Goal: Transaction & Acquisition: Purchase product/service

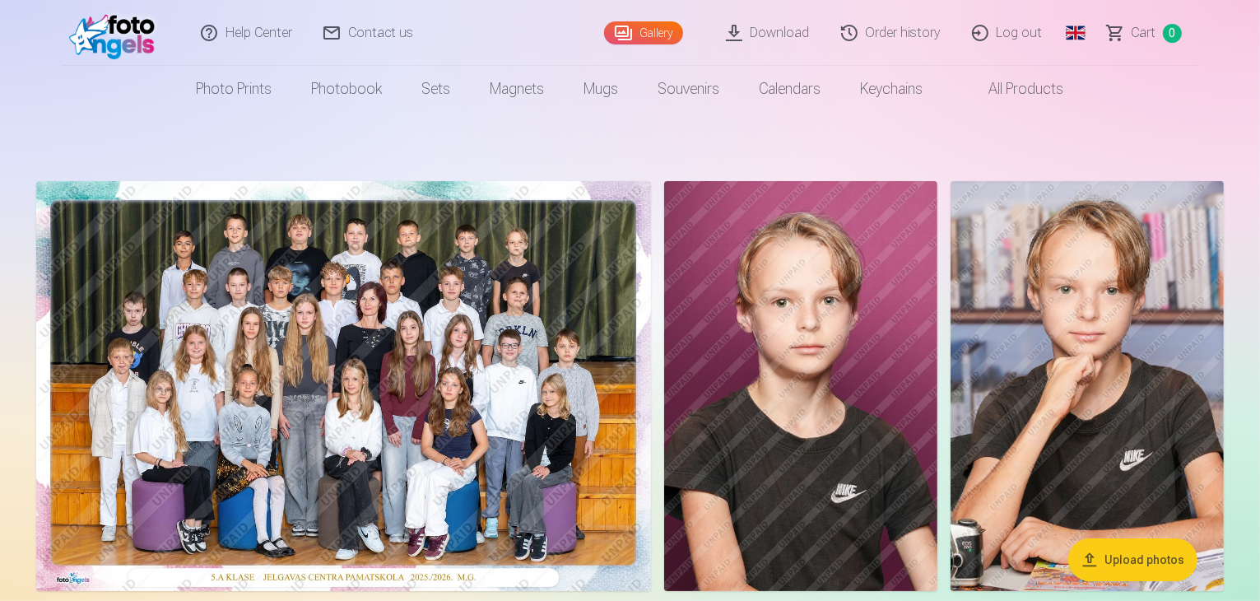
click at [445, 264] on img at bounding box center [343, 386] width 615 height 410
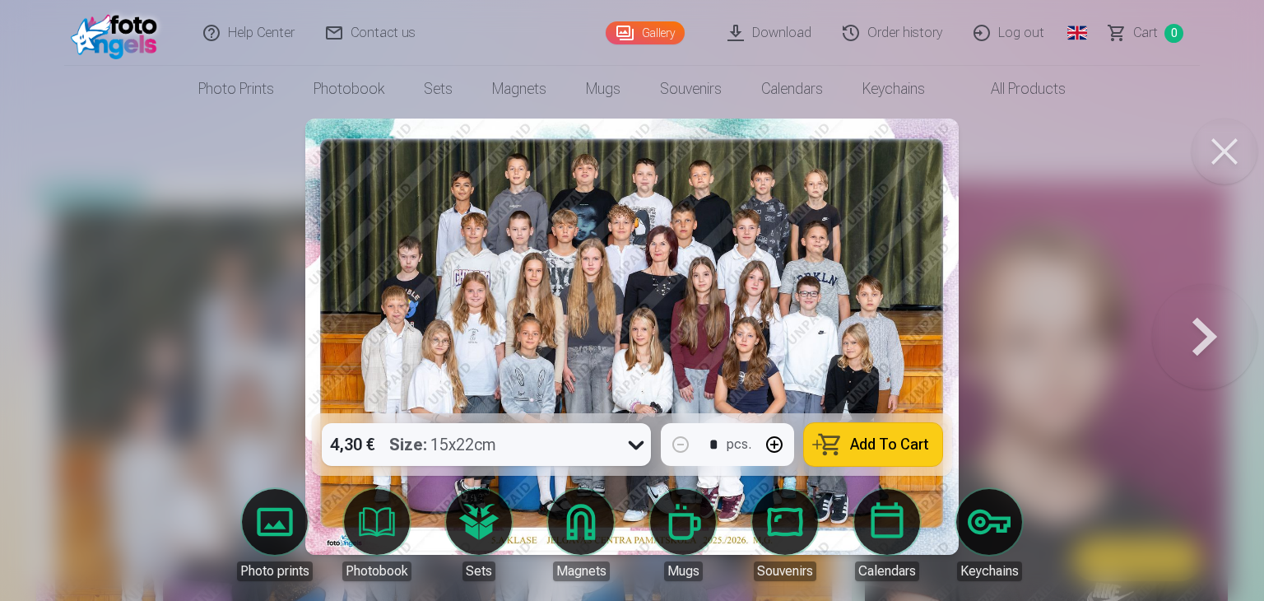
click at [524, 437] on div "4,30 € Size : 15x22cm" at bounding box center [471, 444] width 298 height 43
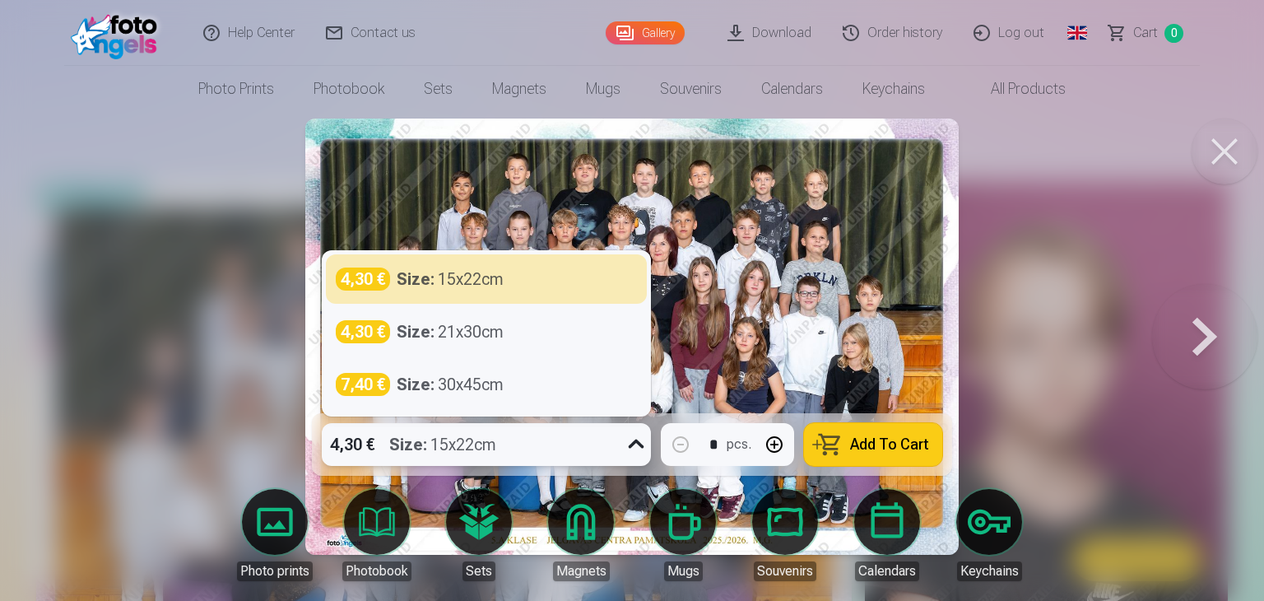
click at [524, 437] on div "4,30 € Size : 15x22cm" at bounding box center [471, 444] width 298 height 43
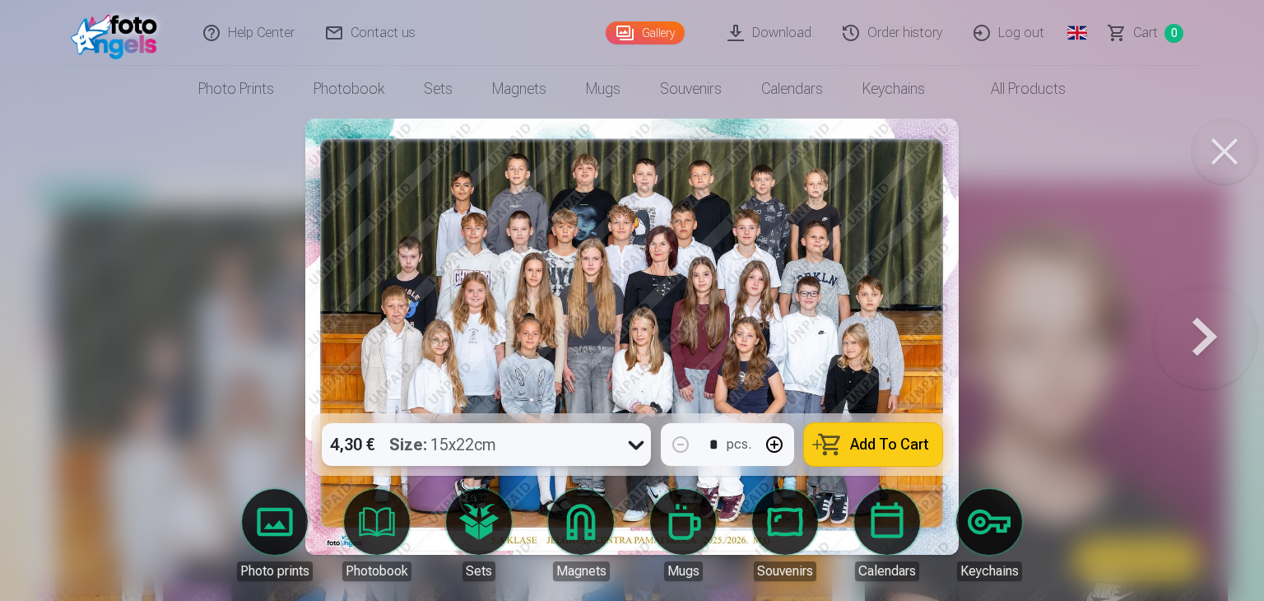
click at [873, 437] on span "Add To Cart" at bounding box center [889, 444] width 79 height 15
click at [1077, 207] on div at bounding box center [632, 300] width 1264 height 601
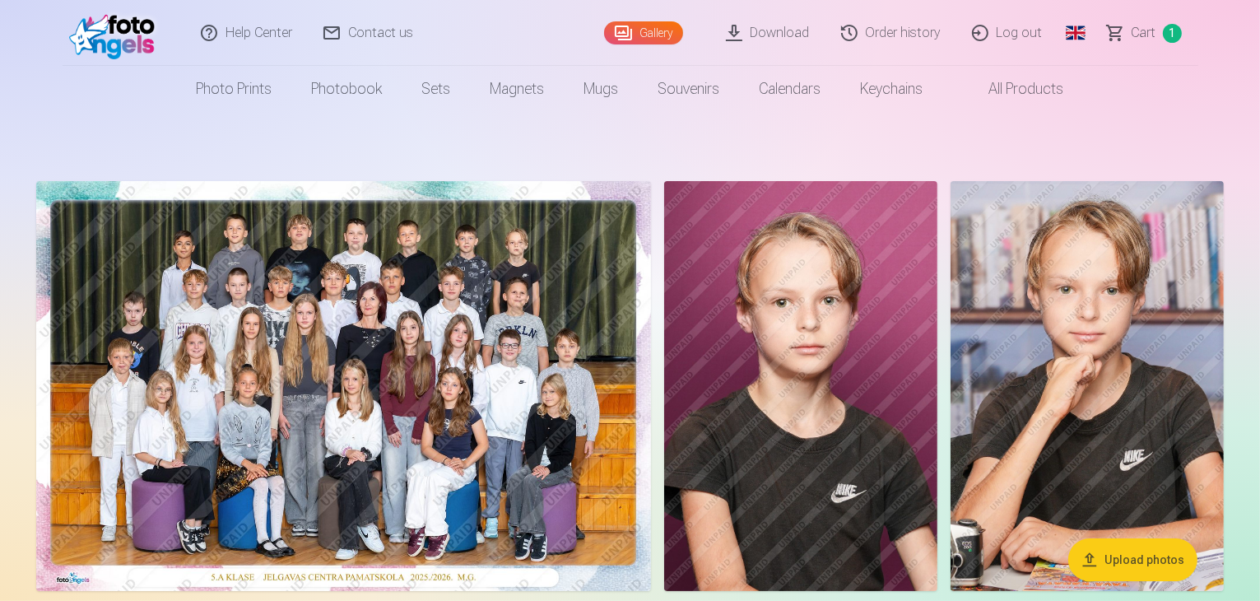
click at [938, 283] on img at bounding box center [800, 386] width 273 height 410
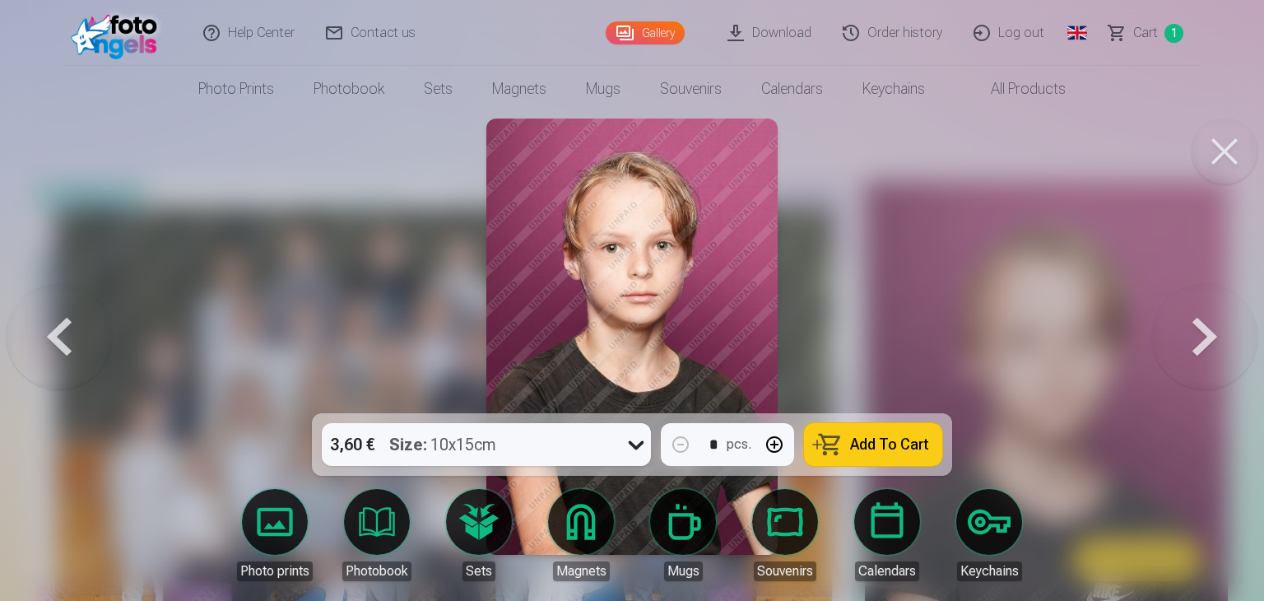
click at [573, 431] on div "3,60 € Size : 10x15cm" at bounding box center [471, 444] width 298 height 43
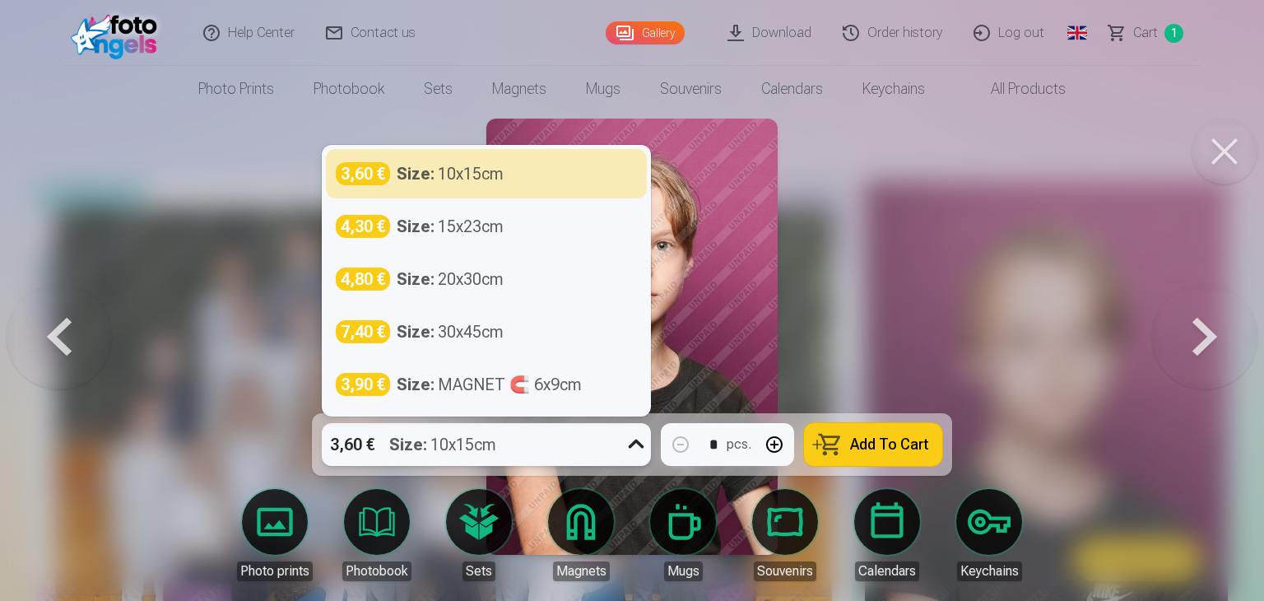
click at [573, 431] on div "3,60 € Size : 10x15cm" at bounding box center [471, 444] width 298 height 43
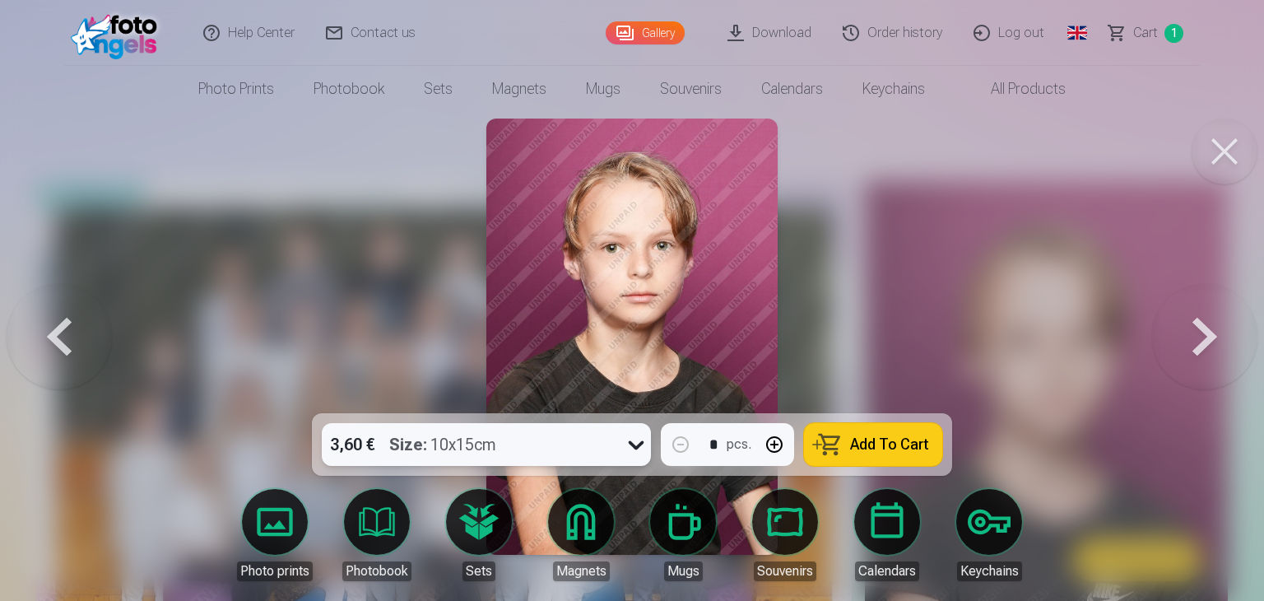
click at [851, 433] on button "Add To Cart" at bounding box center [873, 444] width 138 height 43
click at [906, 320] on div at bounding box center [632, 300] width 1264 height 601
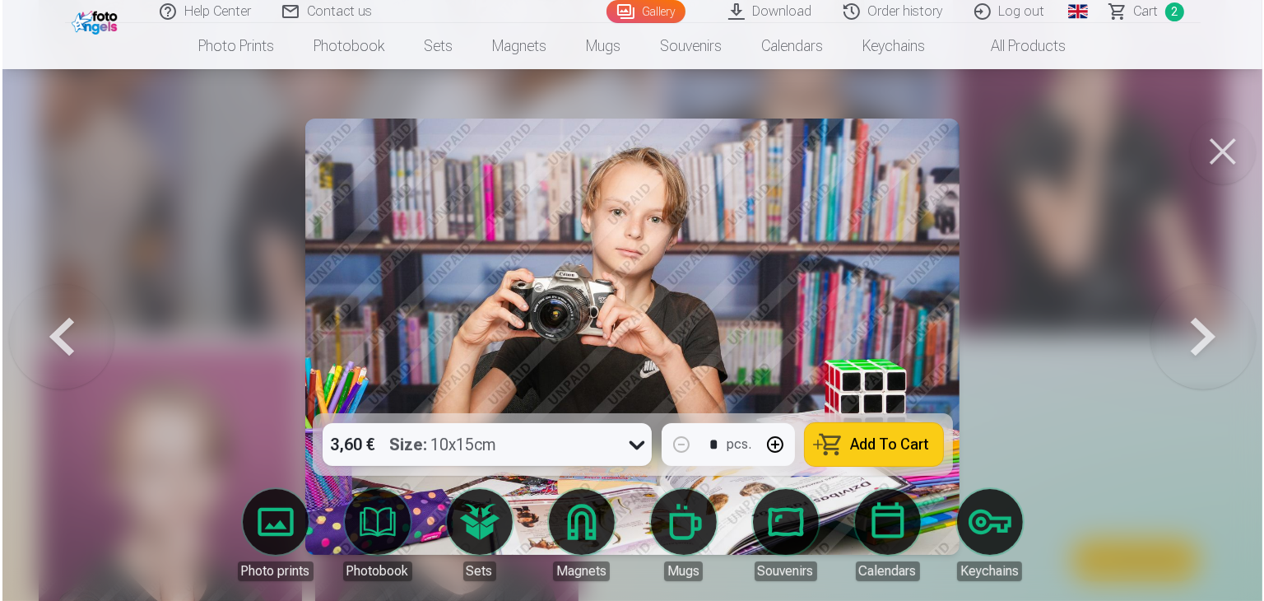
scroll to position [4126, 0]
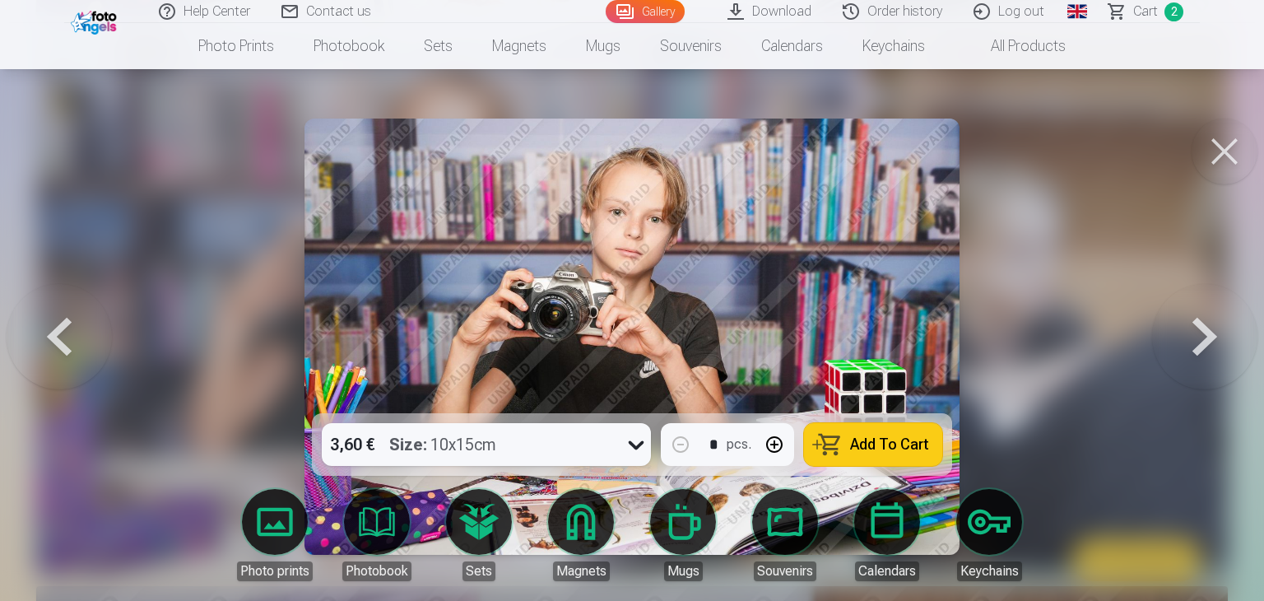
click at [1210, 146] on button at bounding box center [1225, 152] width 66 height 66
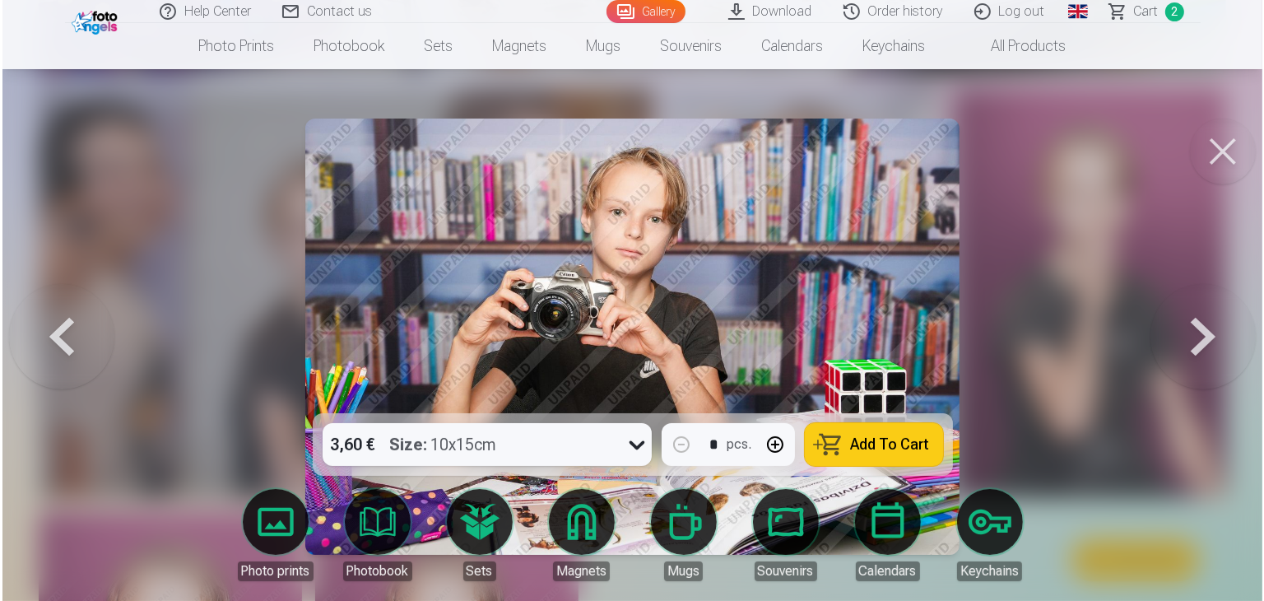
scroll to position [3961, 0]
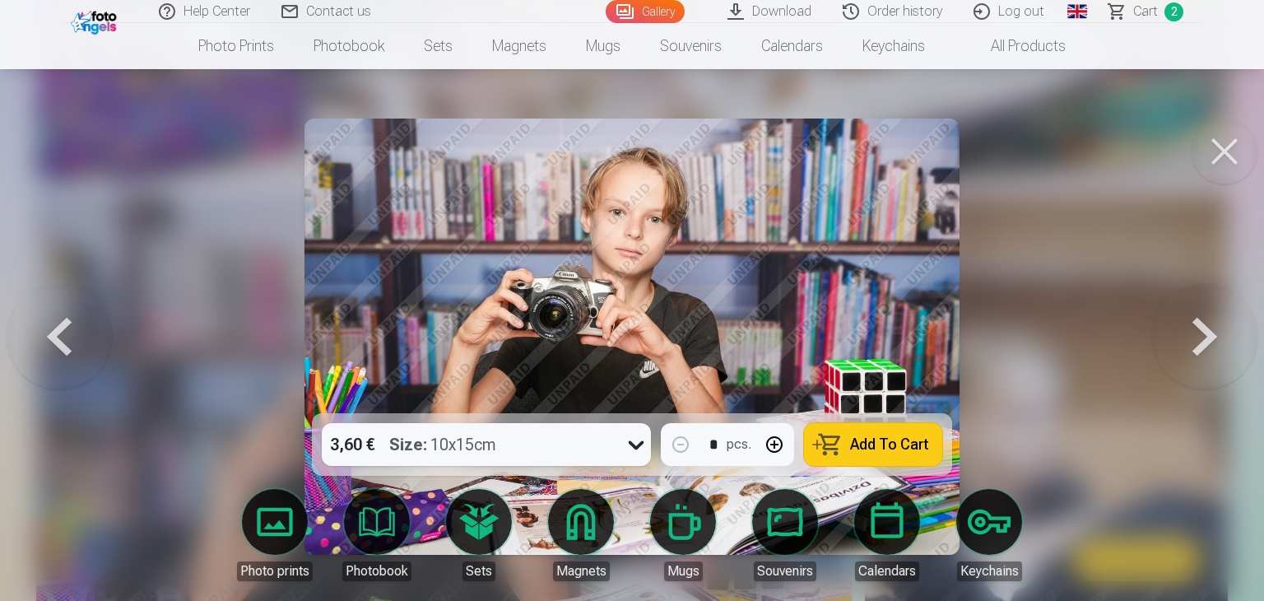
click at [892, 442] on span "Add To Cart" at bounding box center [889, 444] width 79 height 15
click at [1141, 14] on span "Сart" at bounding box center [1146, 12] width 25 height 20
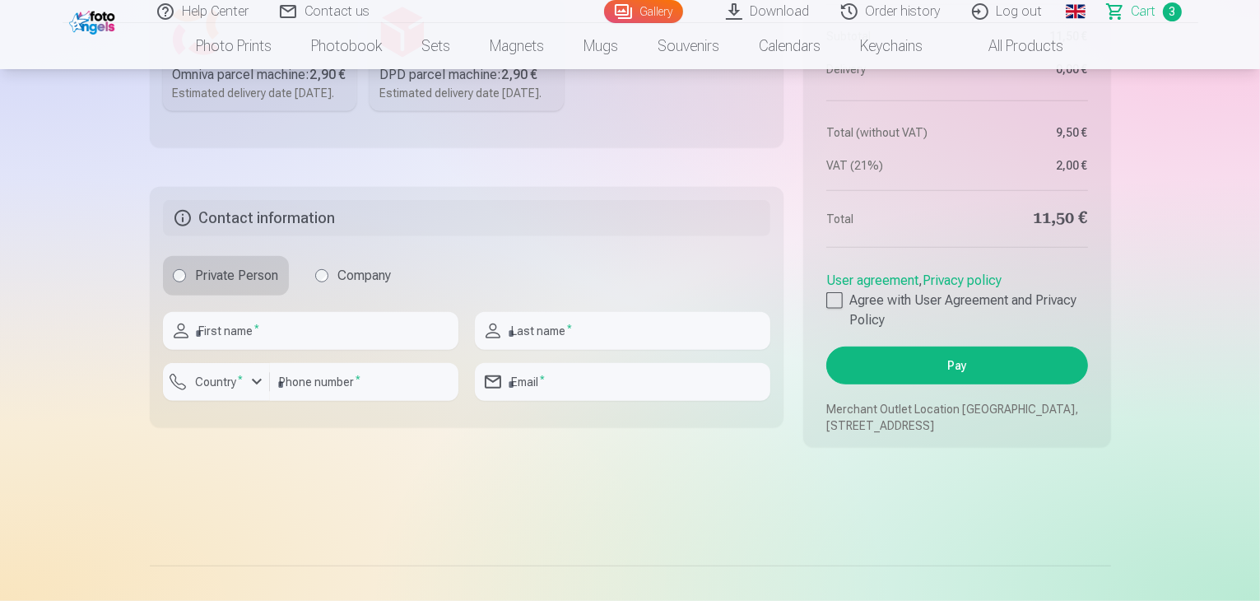
scroll to position [1070, 0]
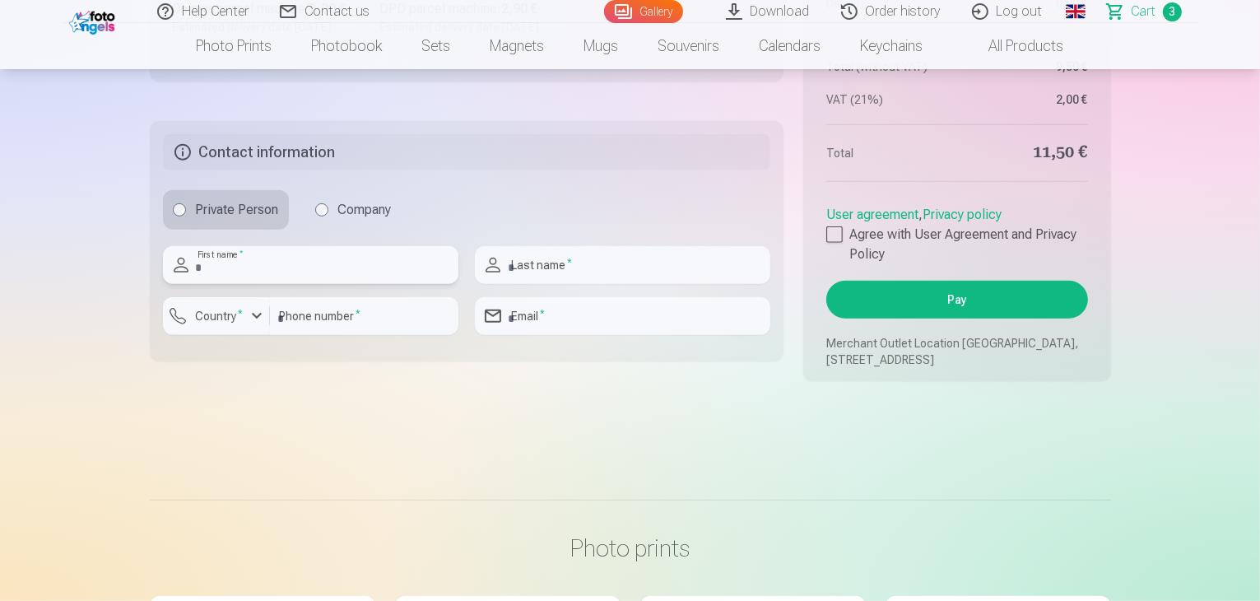
click at [338, 284] on input "text" at bounding box center [311, 265] width 296 height 38
type input "****"
click at [629, 284] on input "text" at bounding box center [623, 265] width 296 height 38
type input "******"
click at [400, 335] on input "number" at bounding box center [364, 316] width 189 height 38
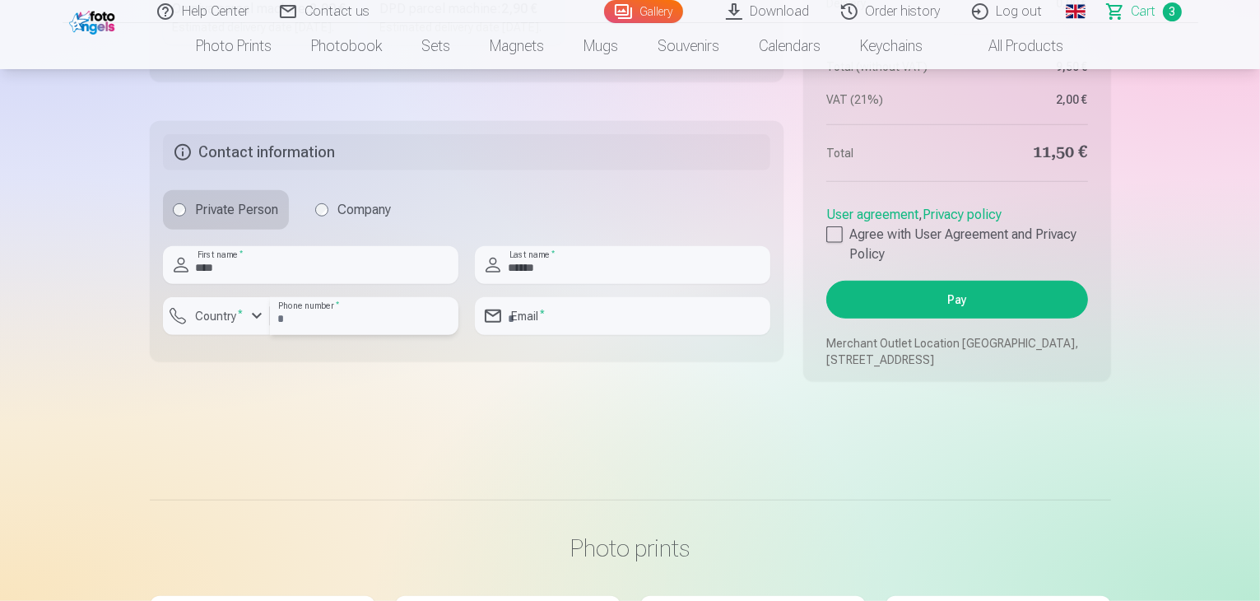
type input "********"
click at [567, 335] on input "email" at bounding box center [623, 316] width 296 height 38
type input "**********"
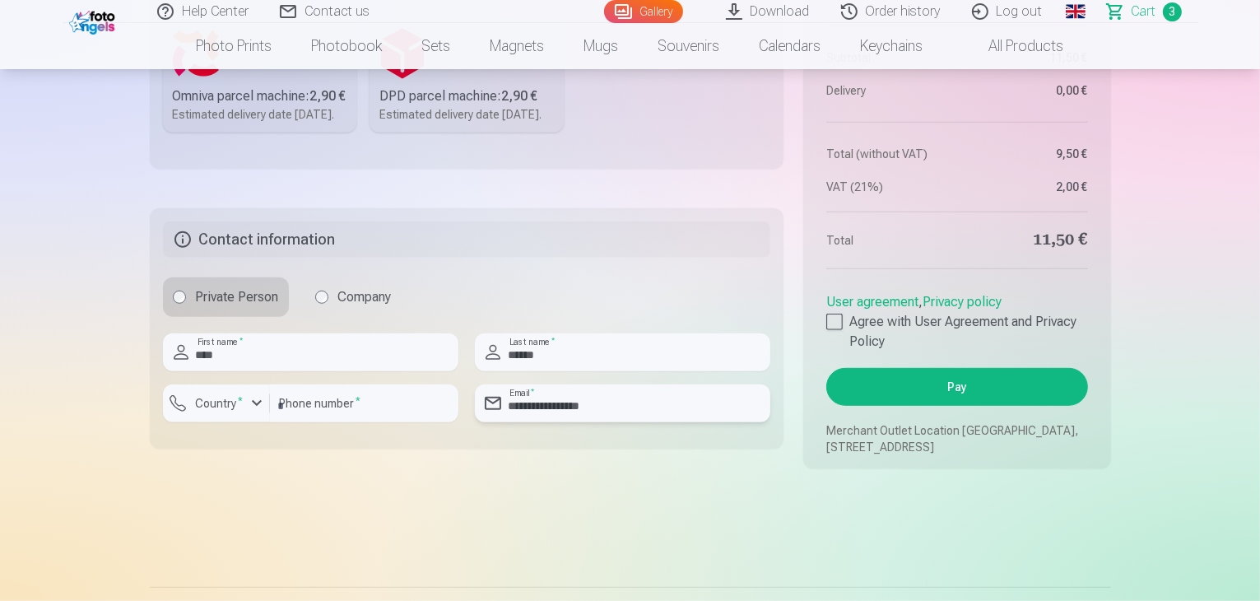
scroll to position [906, 0]
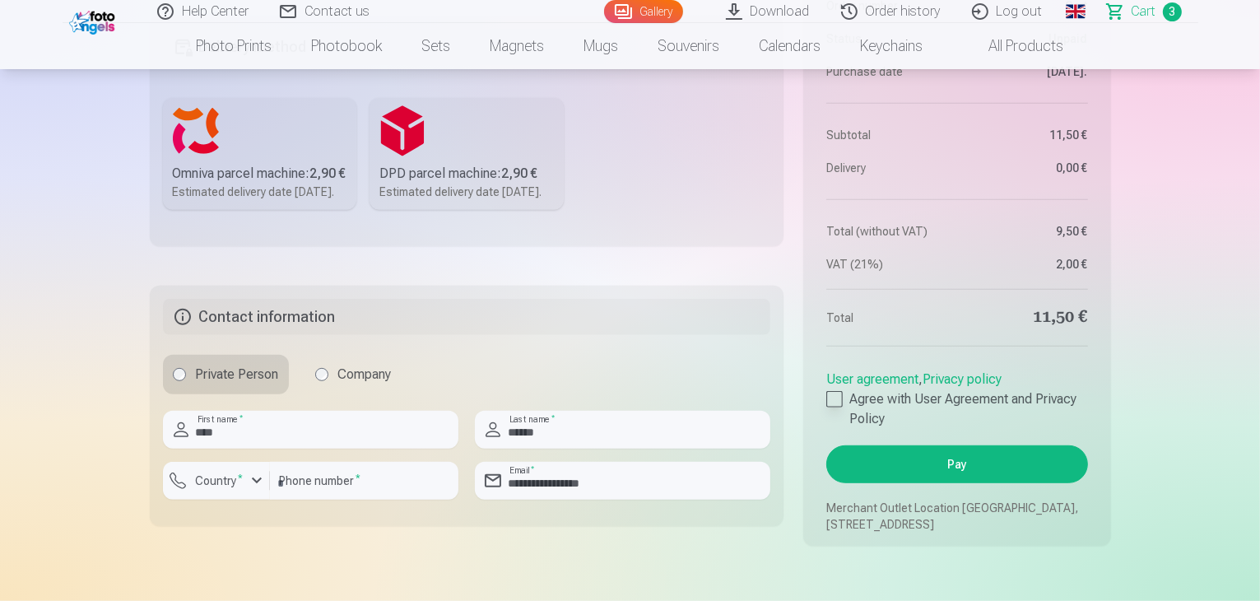
click at [840, 407] on div at bounding box center [834, 399] width 16 height 16
click at [240, 483] on sup "*" at bounding box center [241, 478] width 5 height 11
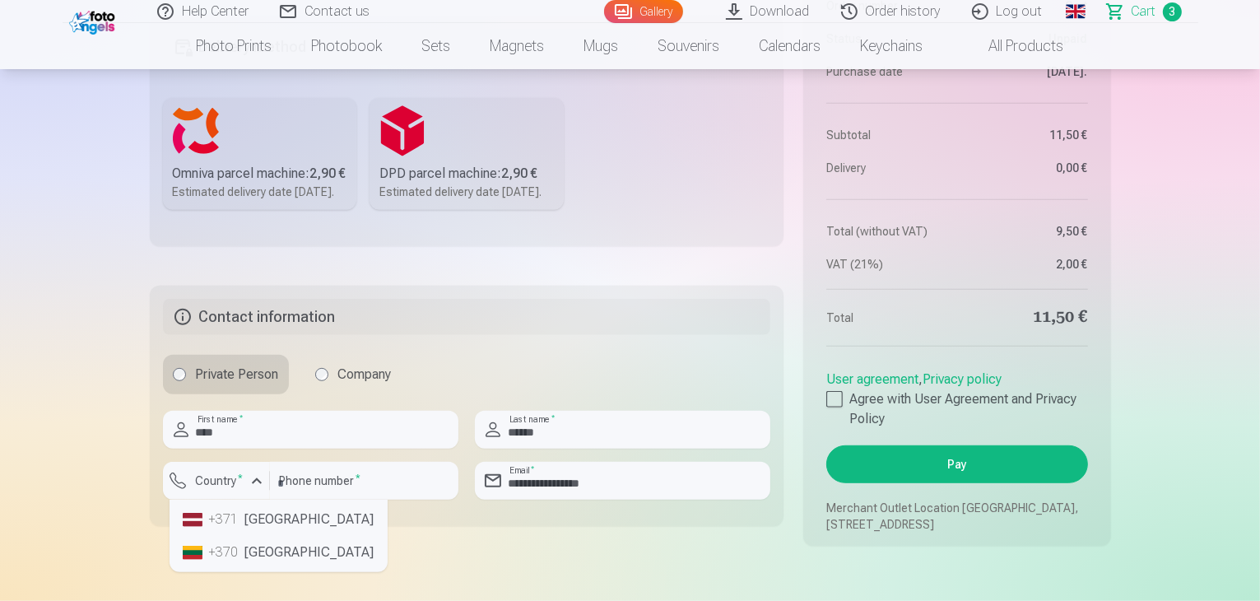
click at [267, 536] on li "+371 [GEOGRAPHIC_DATA]" at bounding box center [278, 519] width 205 height 33
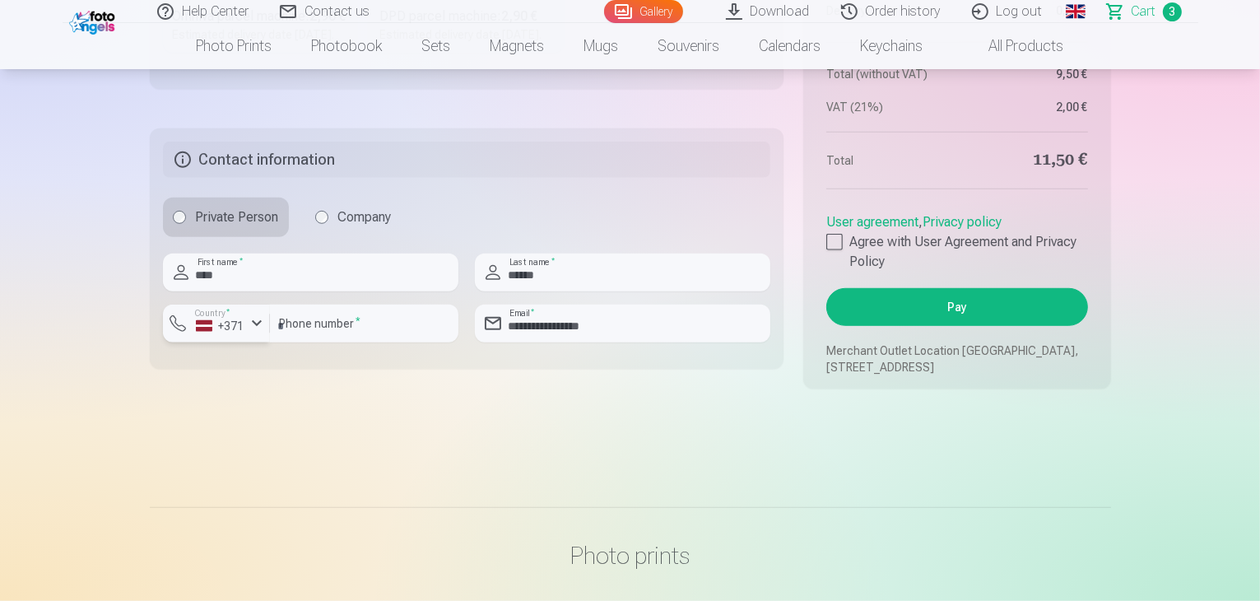
scroll to position [1070, 0]
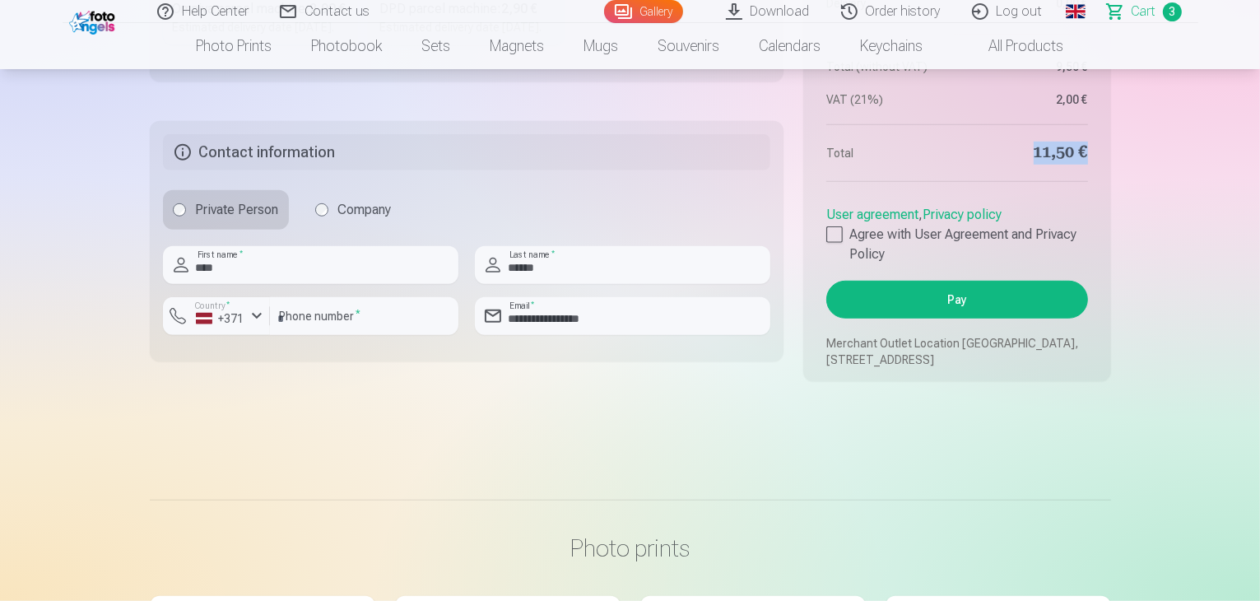
drag, startPoint x: 1029, startPoint y: 189, endPoint x: 1106, endPoint y: 185, distance: 77.5
click at [1106, 185] on aside "Summary Order number Сart Status Unpaid Purchase date [DATE]. Subtotal 11,50 € …" at bounding box center [956, 65] width 307 height 631
click at [1083, 233] on aside "Summary Order number Сart Status Unpaid Purchase date [DATE]. Subtotal 11,50 € …" at bounding box center [956, 65] width 307 height 631
click at [923, 319] on button "Pay" at bounding box center [956, 300] width 261 height 38
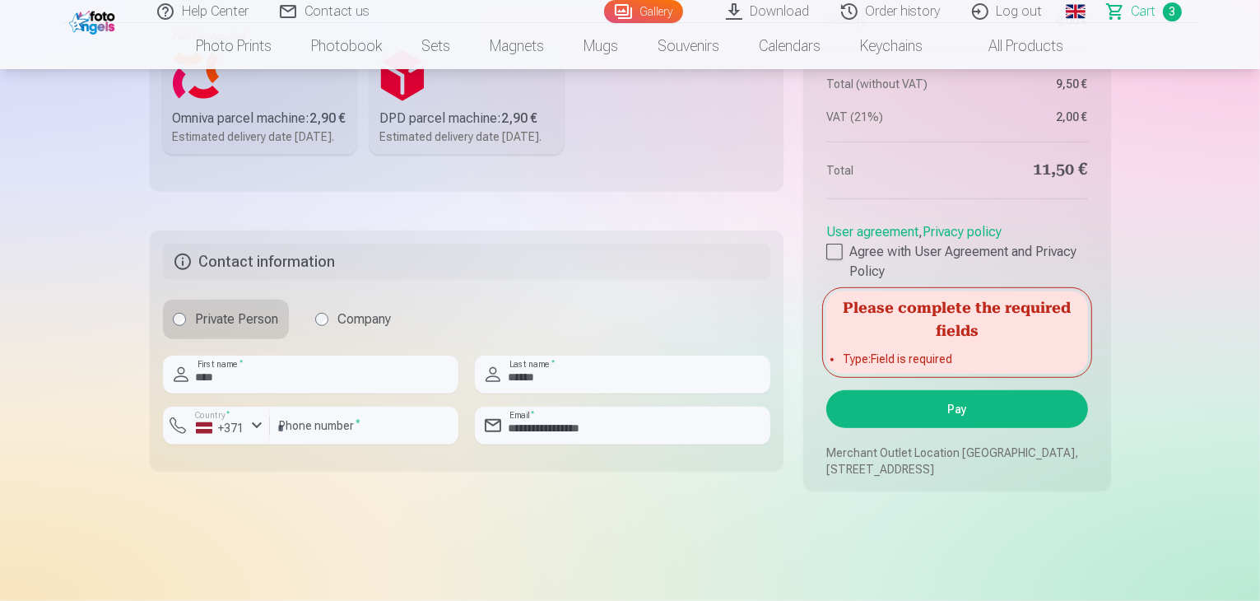
scroll to position [988, 0]
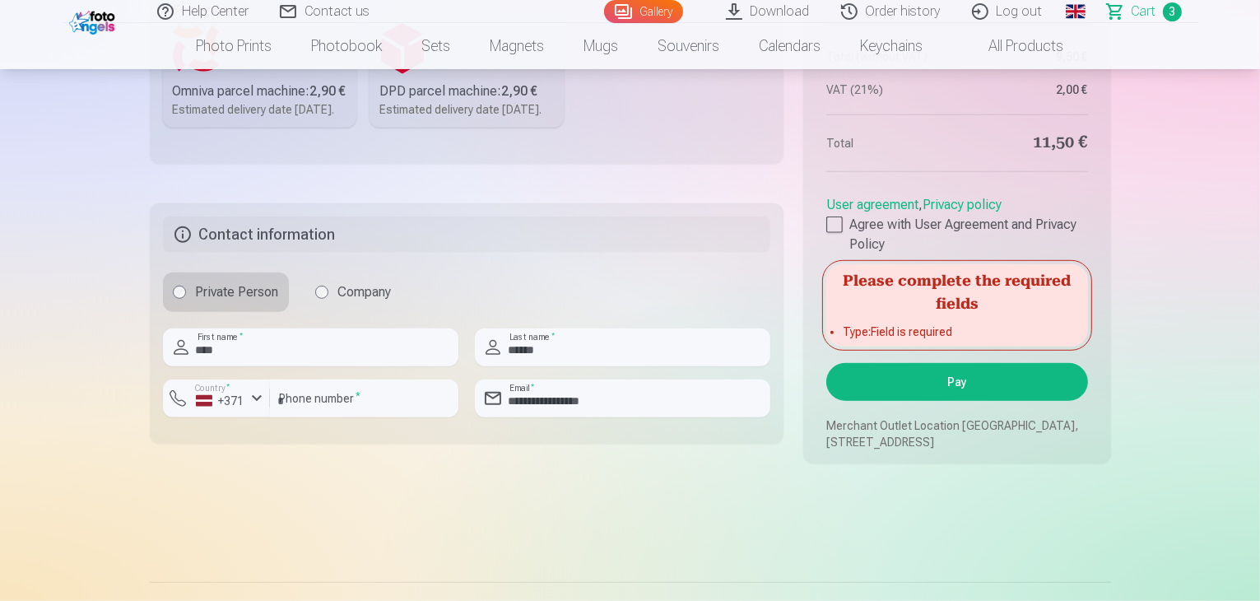
click at [239, 312] on label "Private Person" at bounding box center [226, 292] width 126 height 40
click at [275, 366] on input "****" at bounding box center [311, 347] width 296 height 38
type input "*"
type input "****"
click at [606, 366] on input "******" at bounding box center [623, 347] width 296 height 38
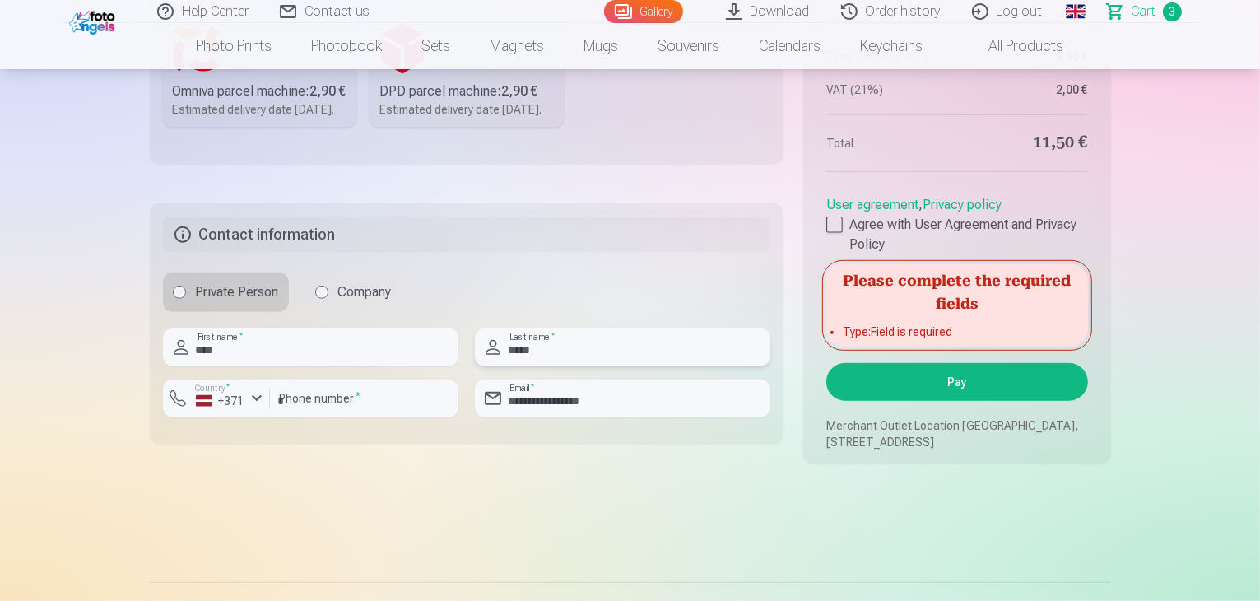
click at [620, 366] on input "*****" at bounding box center [623, 347] width 296 height 38
type input "*"
type input "******"
click at [354, 431] on div at bounding box center [364, 423] width 189 height 13
click at [356, 417] on input "********" at bounding box center [364, 398] width 189 height 38
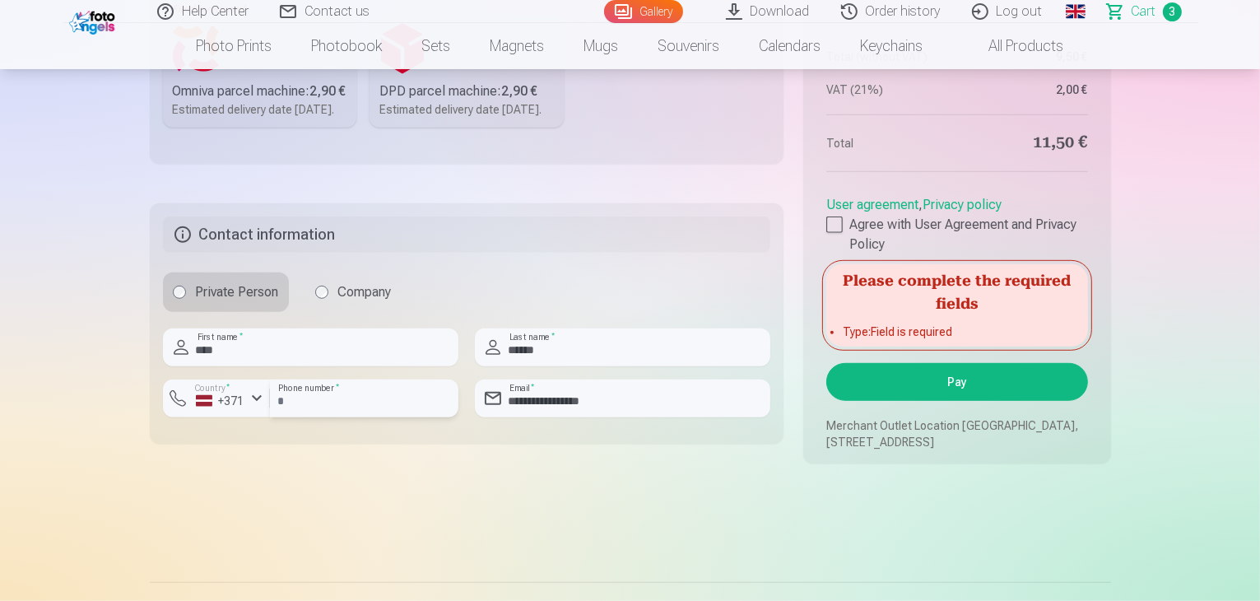
type input "*"
type input "********"
click at [558, 417] on input "**********" at bounding box center [623, 398] width 296 height 38
click at [608, 417] on input "**********" at bounding box center [623, 398] width 296 height 38
click at [611, 417] on input "**********" at bounding box center [623, 398] width 296 height 38
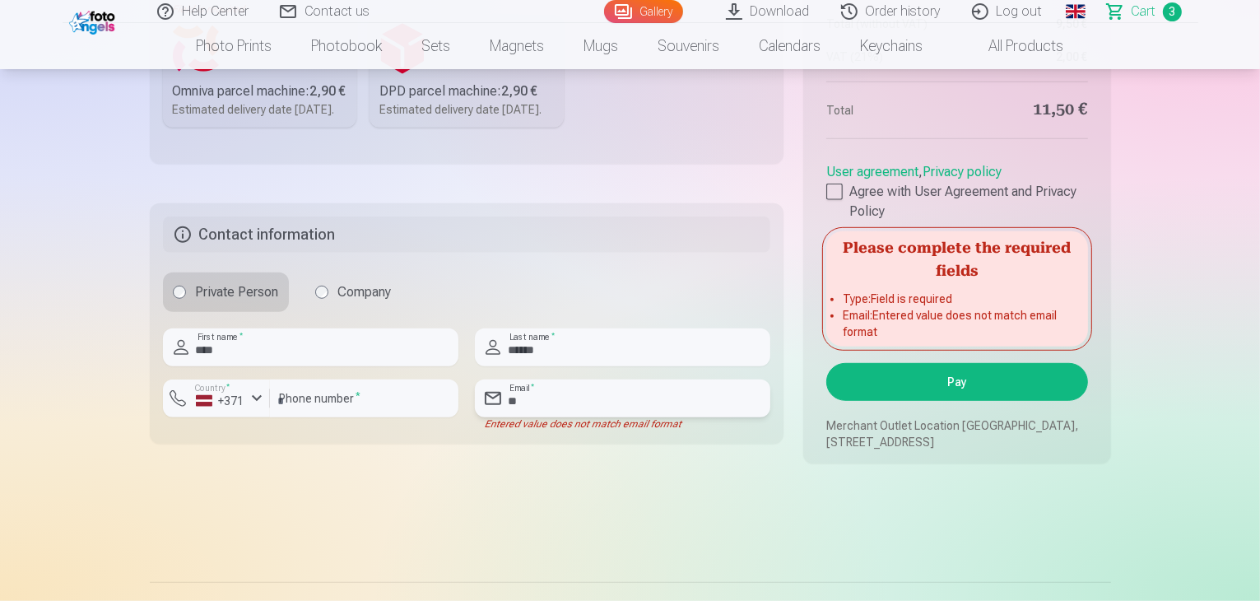
type input "*"
click at [826, 363] on button "Pay" at bounding box center [956, 382] width 261 height 38
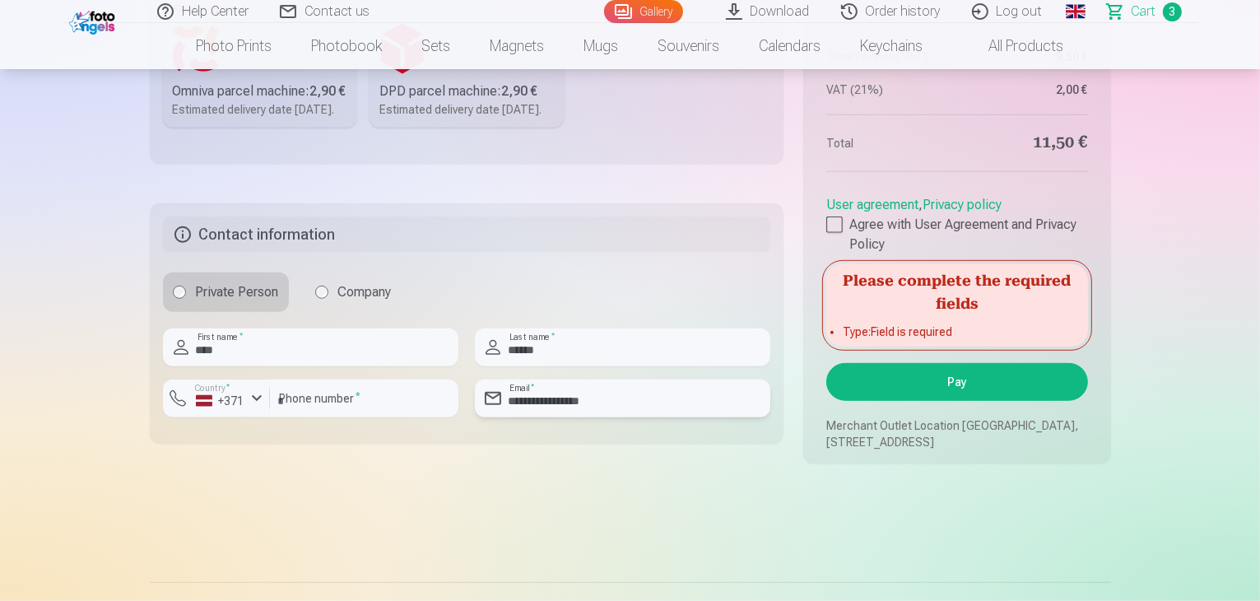
type input "**********"
click at [924, 340] on li "Type : Field is required" at bounding box center [957, 332] width 228 height 16
click at [889, 340] on li "Type : Field is required" at bounding box center [957, 332] width 228 height 16
drag, startPoint x: 863, startPoint y: 366, endPoint x: 976, endPoint y: 352, distance: 114.5
click at [956, 347] on div "Please complete the required fields Type : Field is required" at bounding box center [956, 305] width 261 height 82
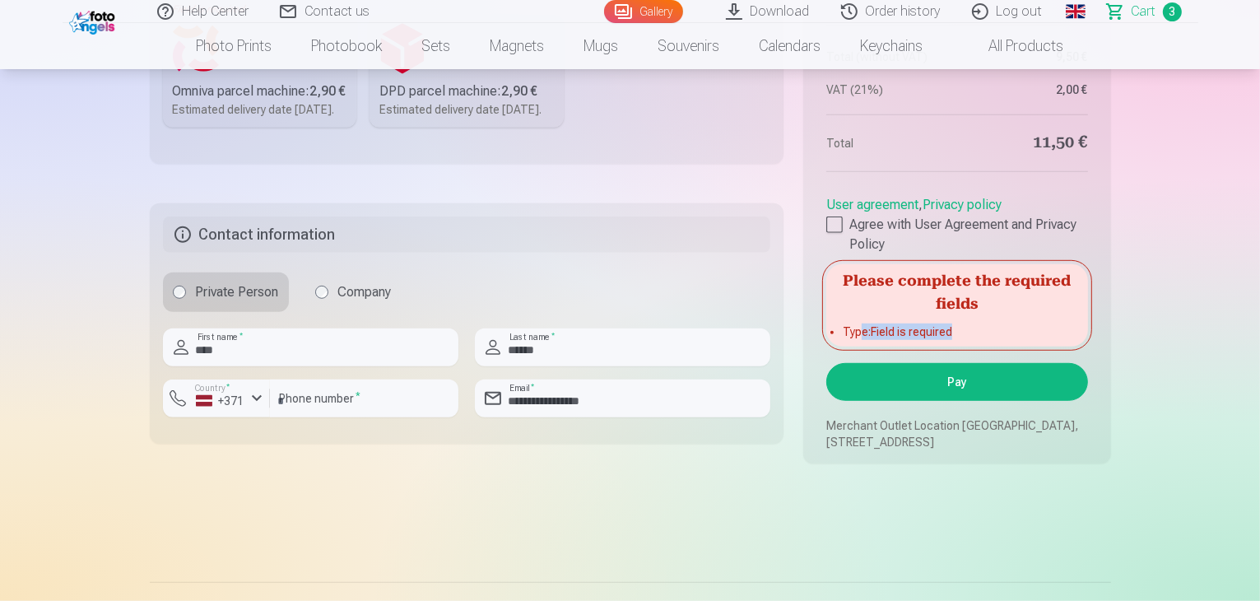
click at [978, 347] on div "Please complete the required fields Type : Field is required" at bounding box center [956, 305] width 261 height 82
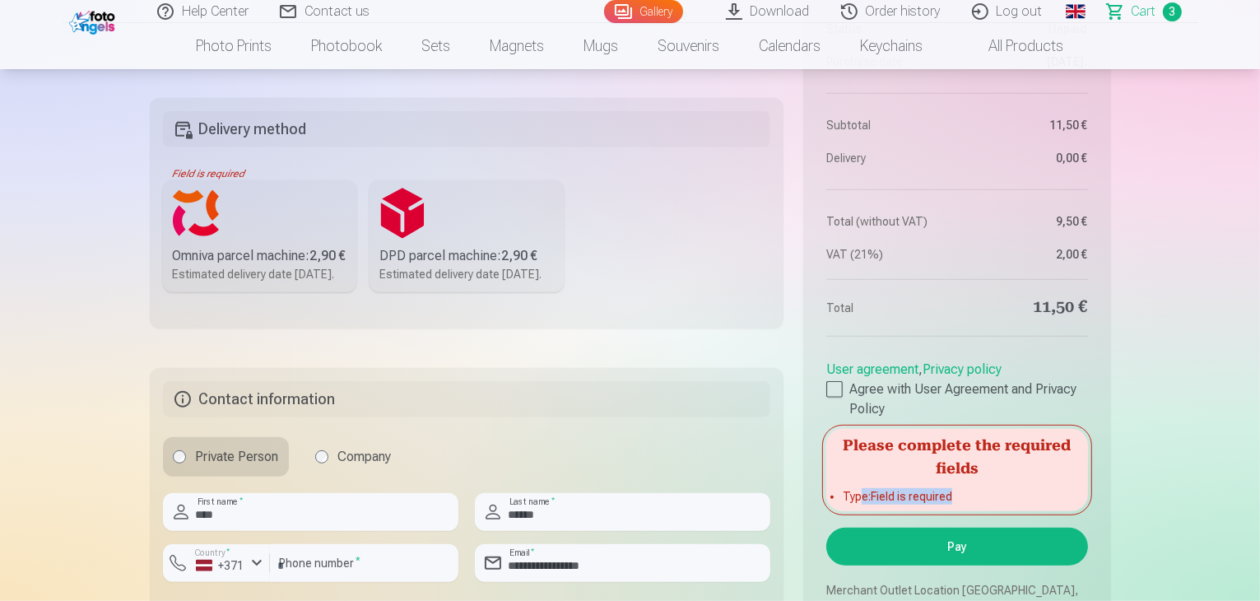
scroll to position [1070, 0]
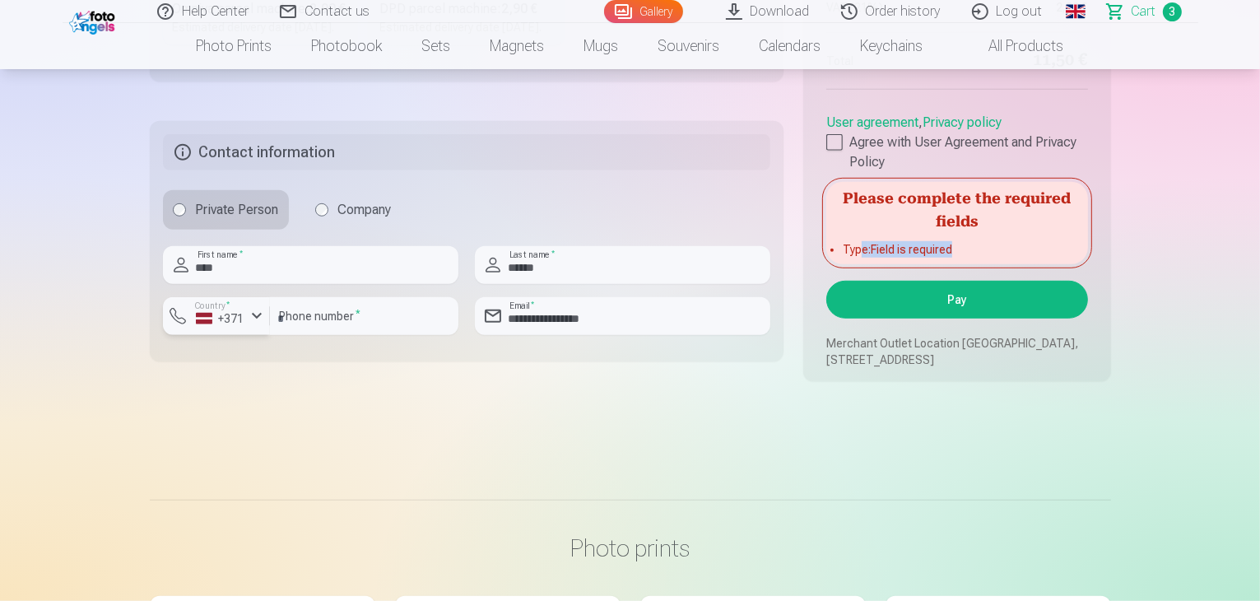
click at [249, 326] on div "button" at bounding box center [257, 316] width 20 height 20
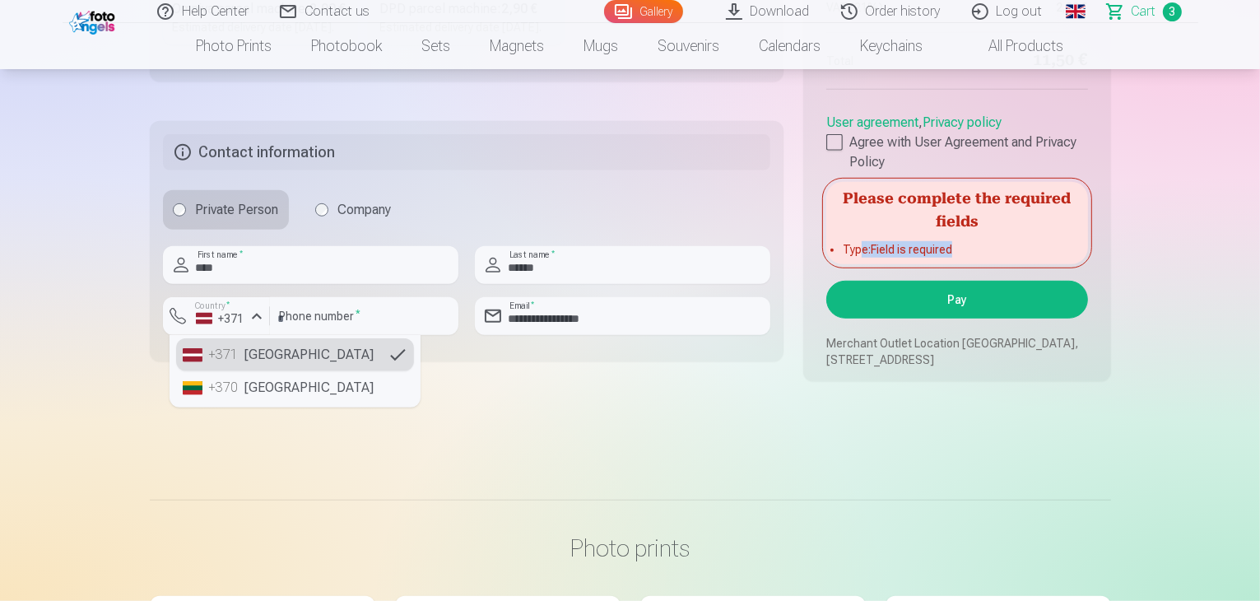
click at [240, 365] on div "+371" at bounding box center [225, 355] width 33 height 20
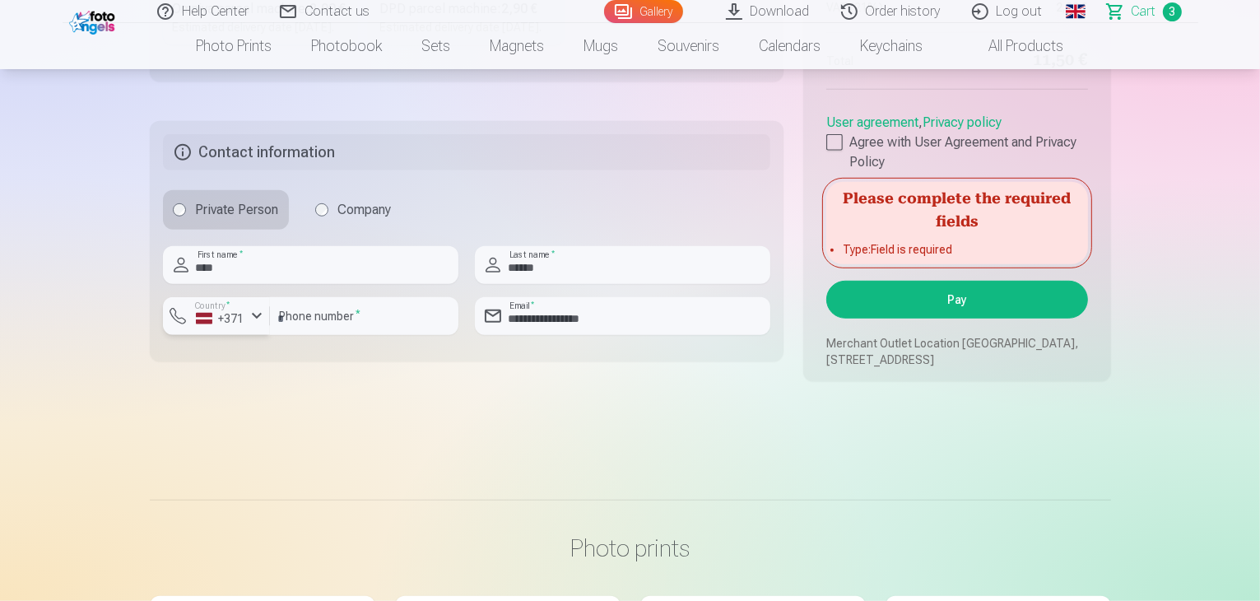
click at [236, 327] on div "+371" at bounding box center [220, 318] width 49 height 16
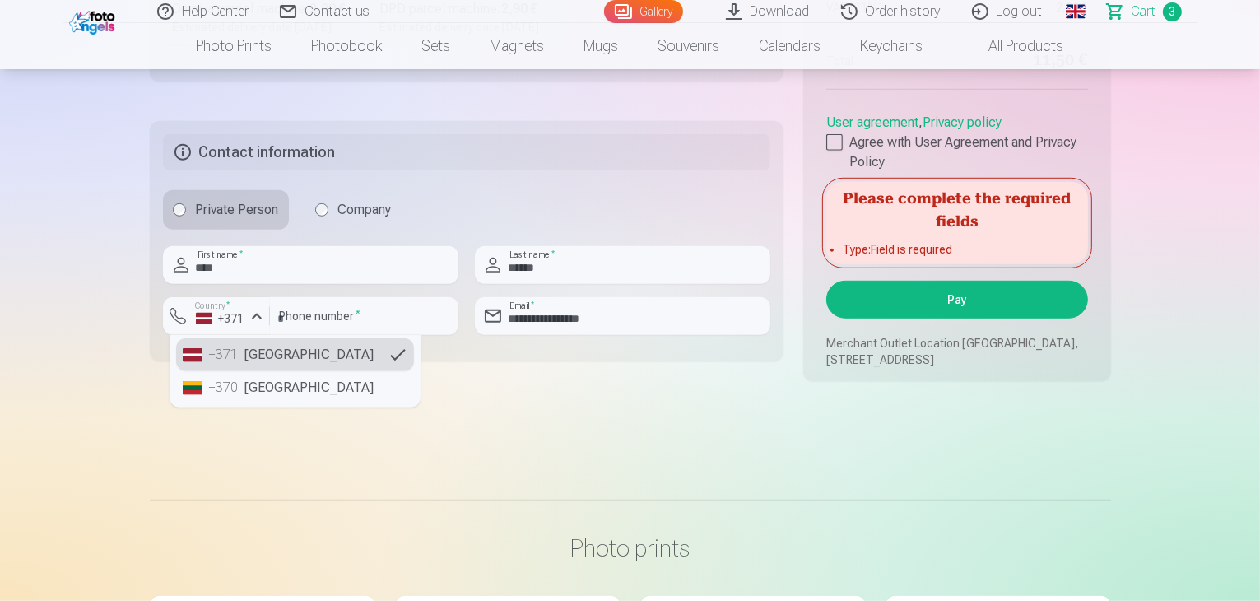
click at [239, 365] on div "+371" at bounding box center [225, 355] width 33 height 20
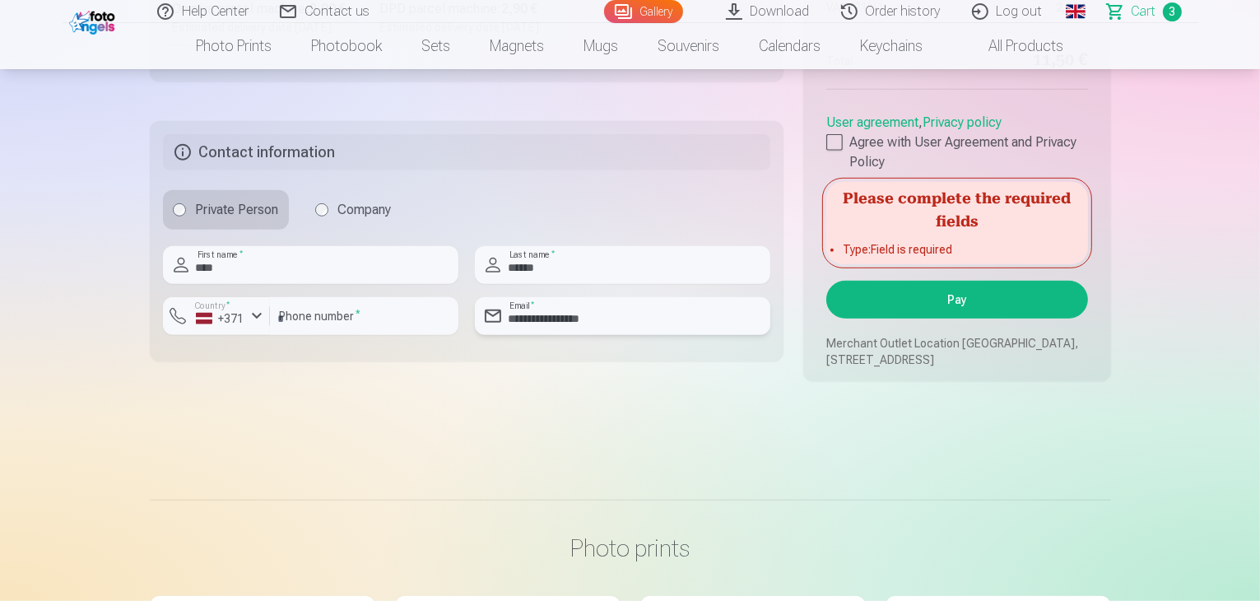
click at [600, 335] on input "**********" at bounding box center [623, 316] width 296 height 38
click at [617, 335] on input "**********" at bounding box center [623, 316] width 296 height 38
click at [616, 297] on div at bounding box center [623, 290] width 296 height 13
click at [612, 284] on input "******" at bounding box center [623, 265] width 296 height 38
click at [328, 284] on input "****" at bounding box center [311, 265] width 296 height 38
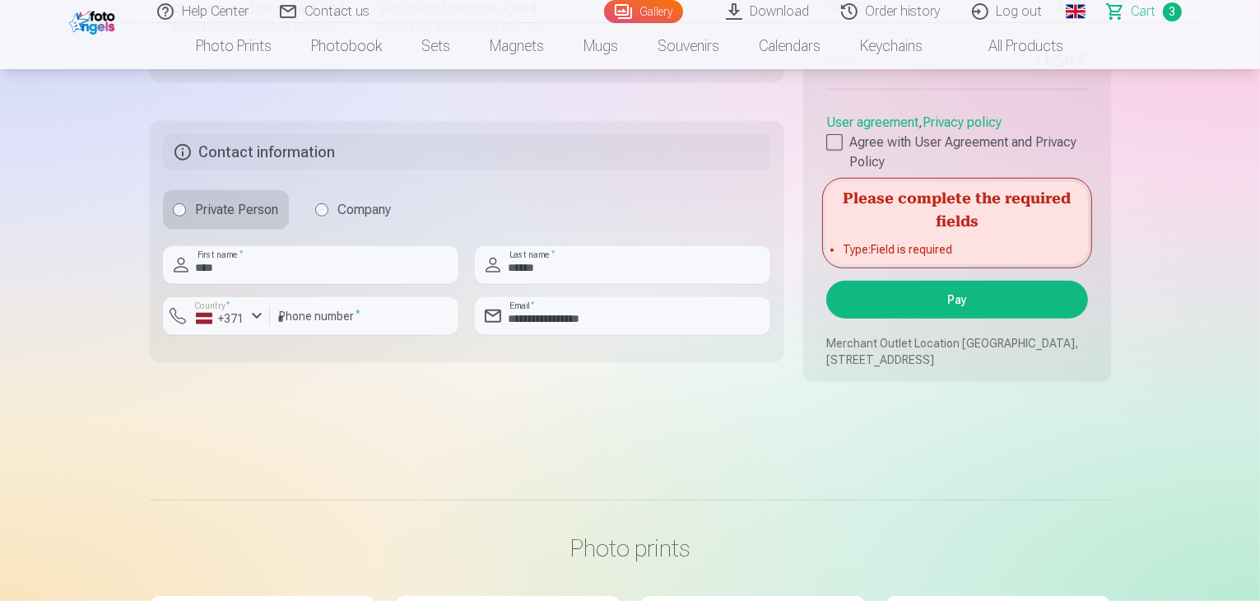
click at [332, 230] on label "Company" at bounding box center [353, 210] width 96 height 40
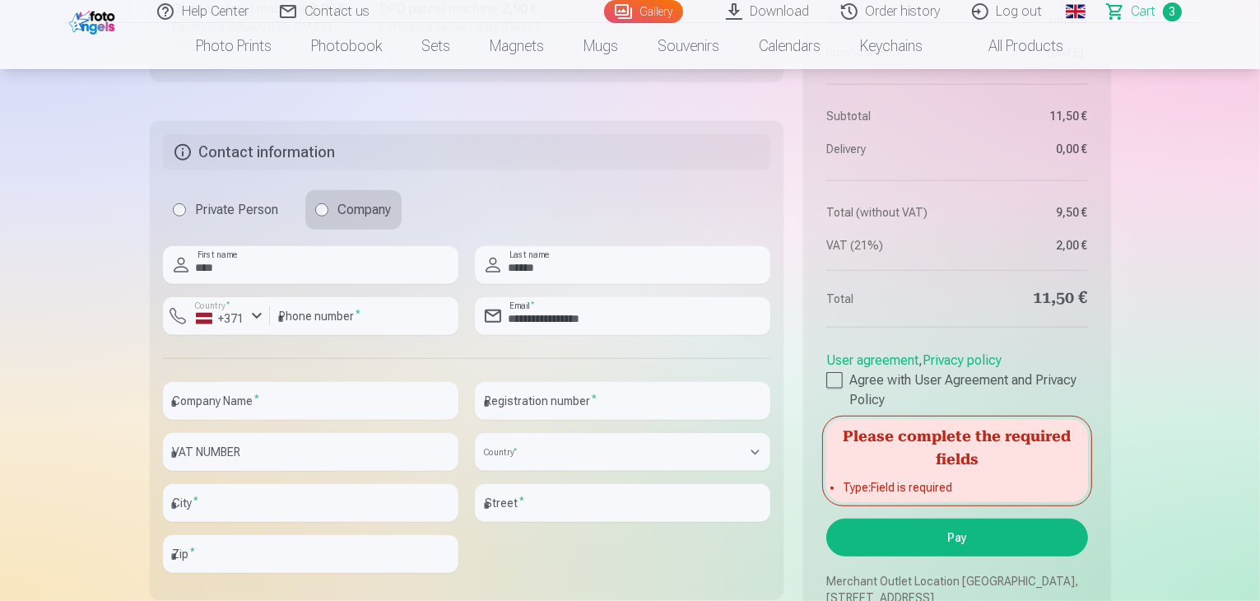
click at [255, 230] on label "Private Person" at bounding box center [226, 210] width 126 height 40
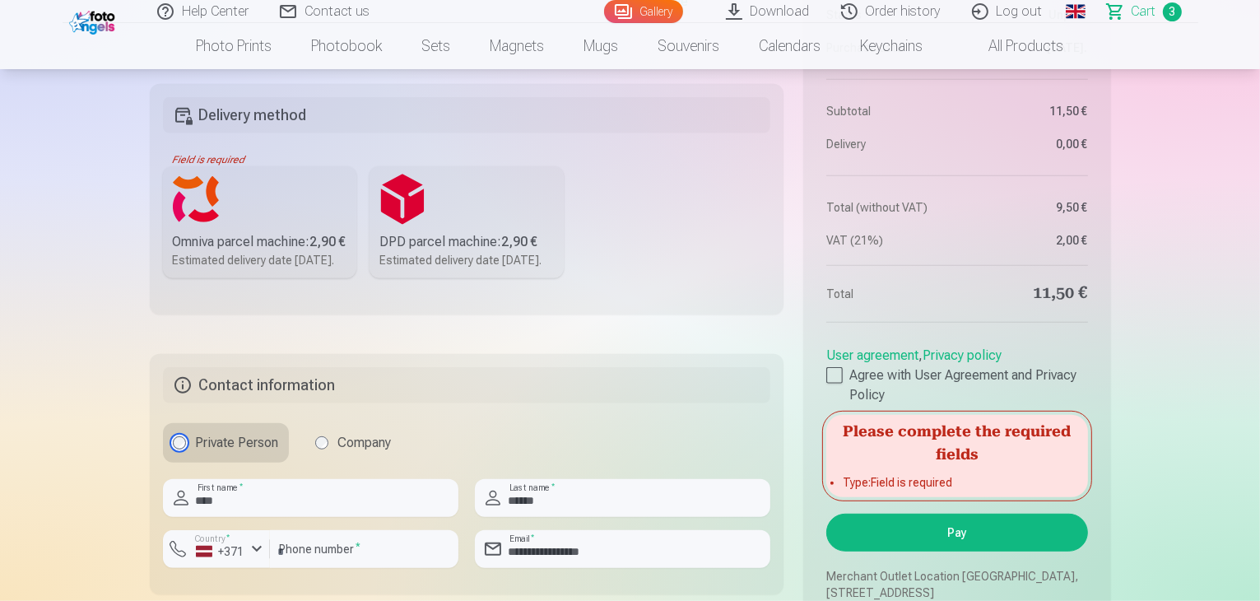
scroll to position [823, 0]
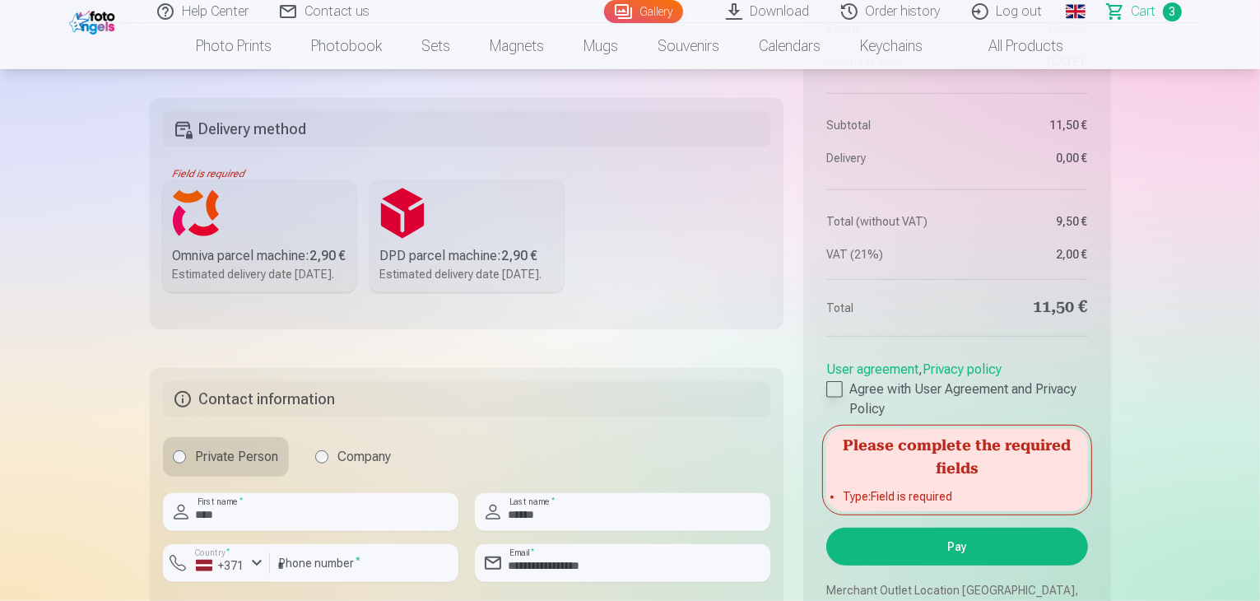
click at [840, 398] on div at bounding box center [834, 389] width 16 height 16
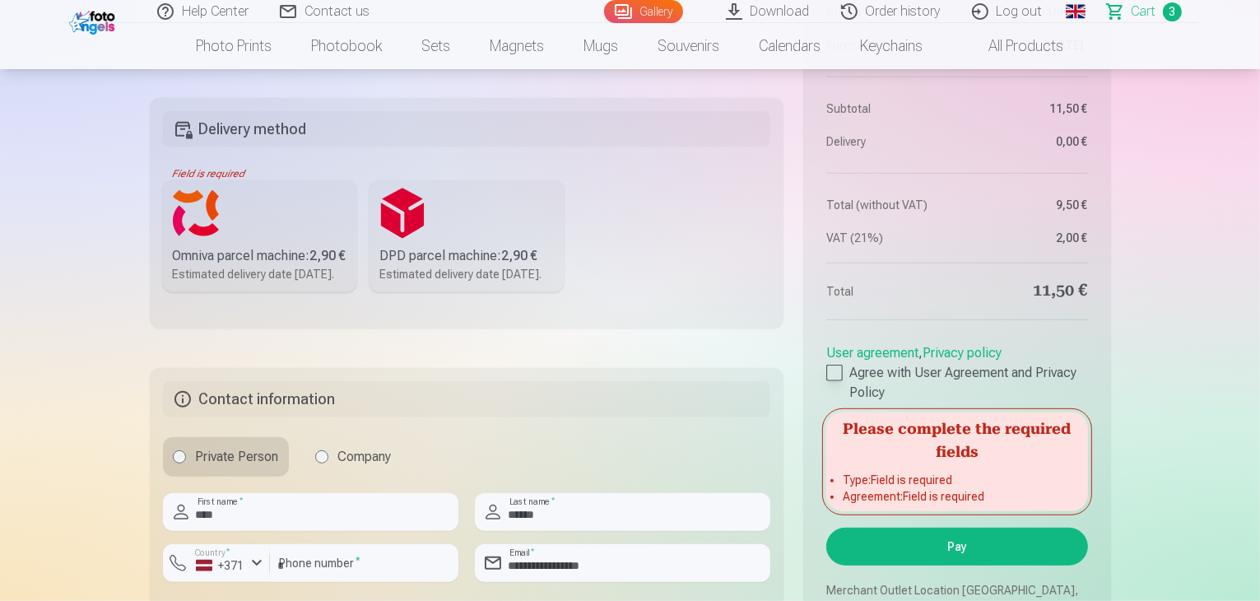
click at [836, 381] on div at bounding box center [834, 373] width 16 height 16
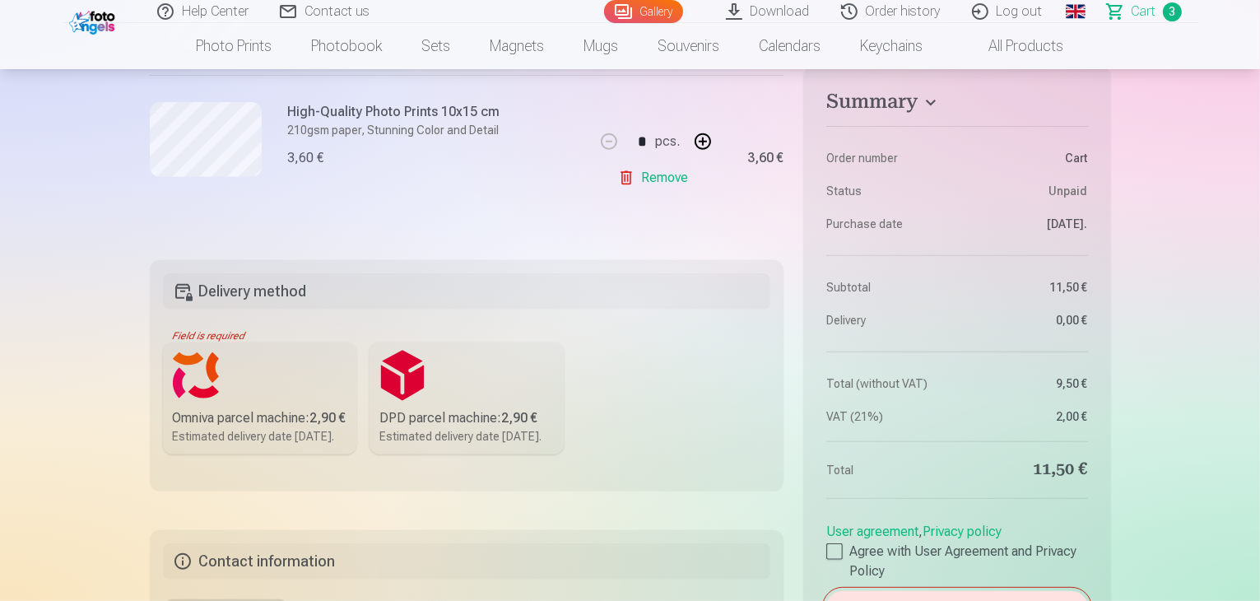
scroll to position [659, 0]
click at [316, 416] on div "Omniva parcel machine : 2,90 €" at bounding box center [260, 421] width 175 height 20
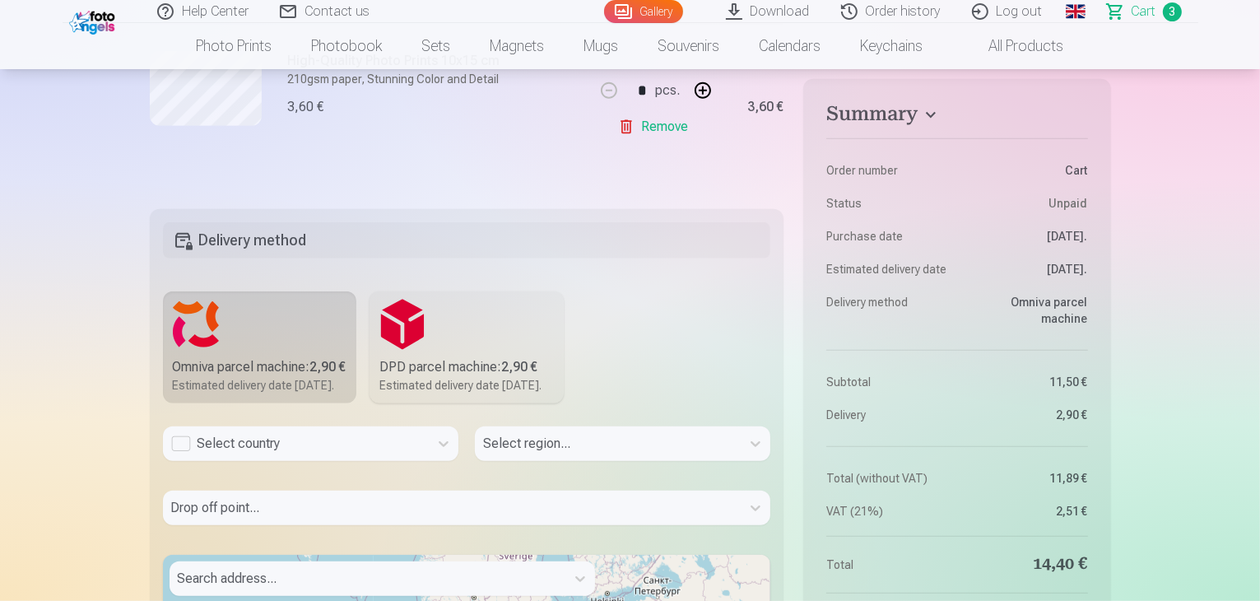
scroll to position [741, 0]
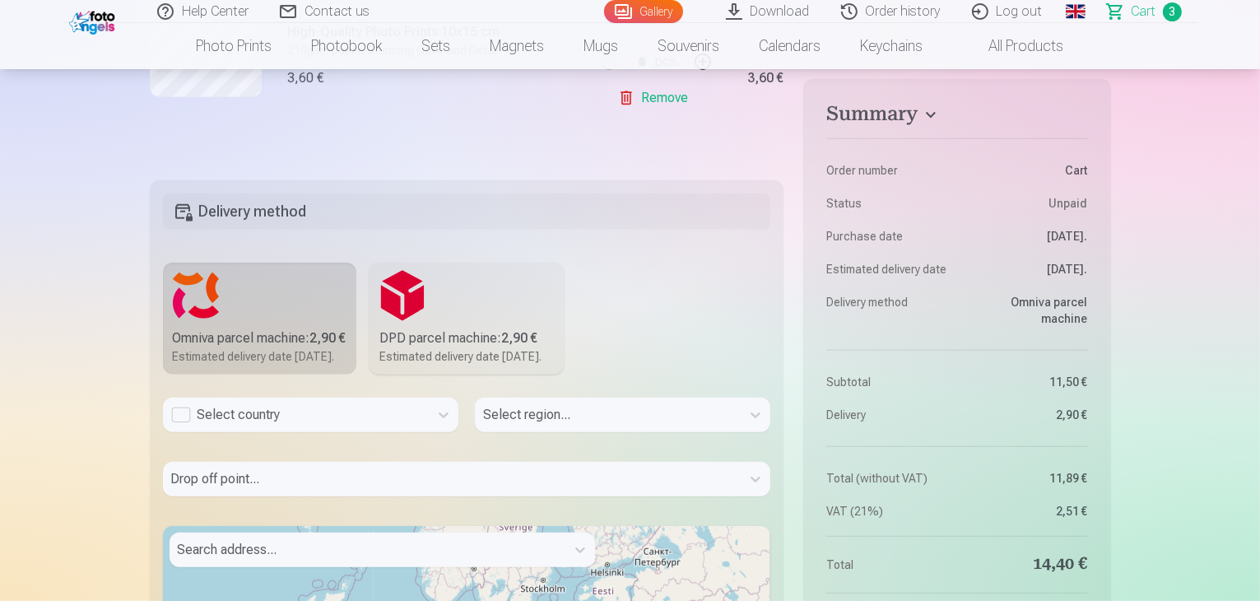
click at [294, 425] on div "Select country" at bounding box center [295, 415] width 249 height 20
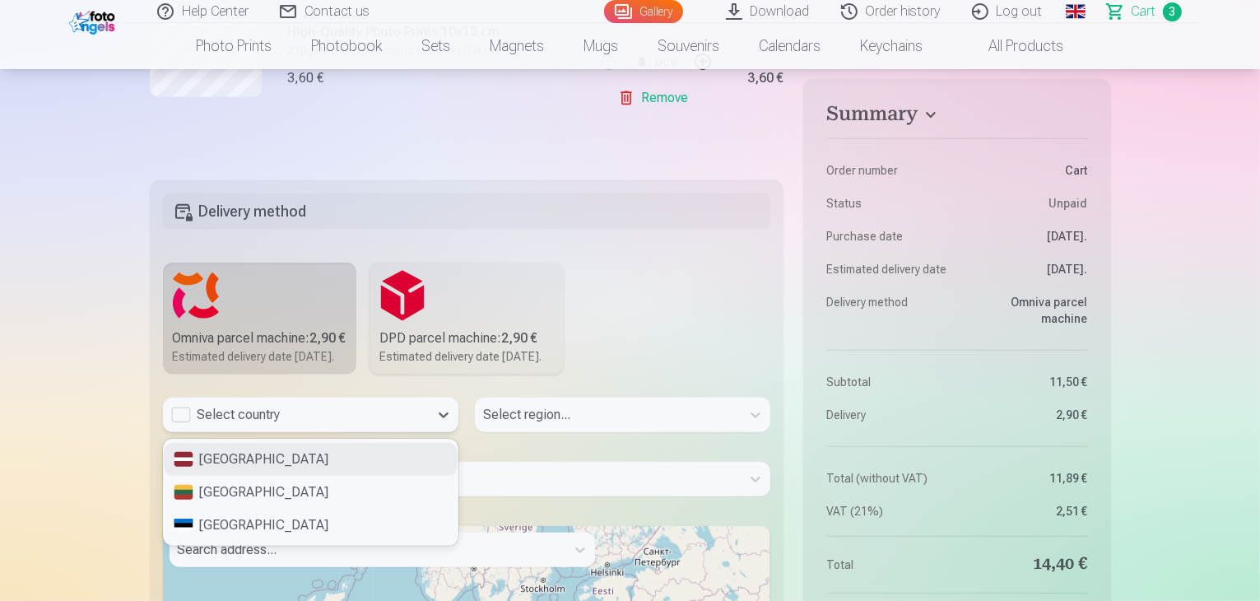
click at [285, 476] on div "[GEOGRAPHIC_DATA]" at bounding box center [311, 459] width 294 height 33
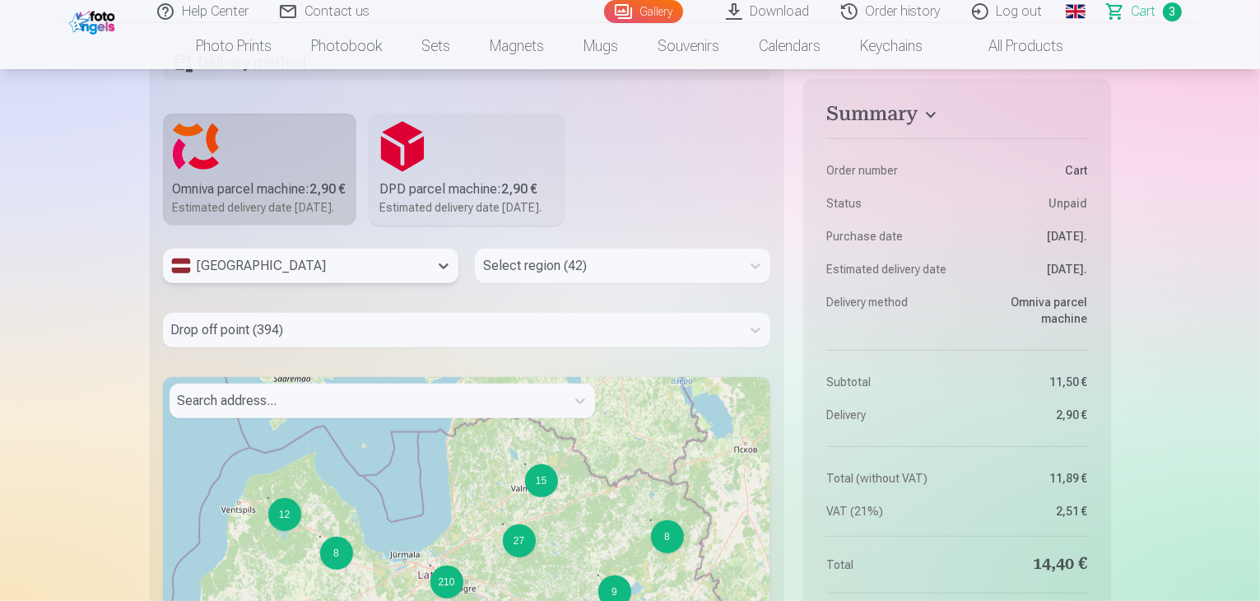
scroll to position [906, 0]
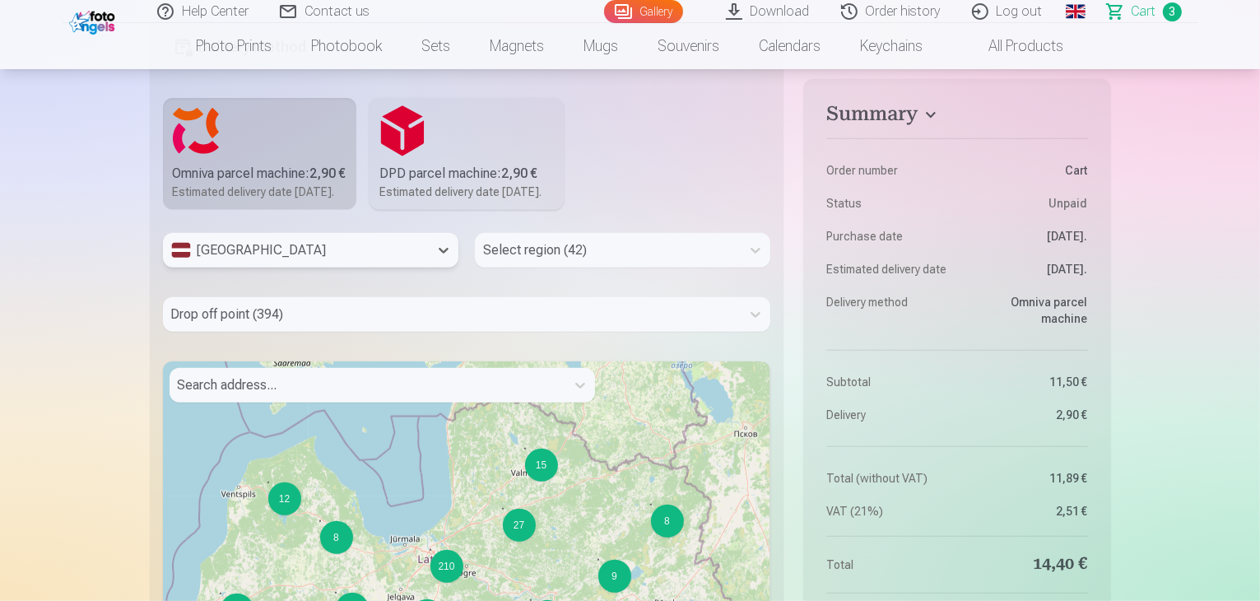
click at [617, 262] on div at bounding box center [607, 250] width 249 height 23
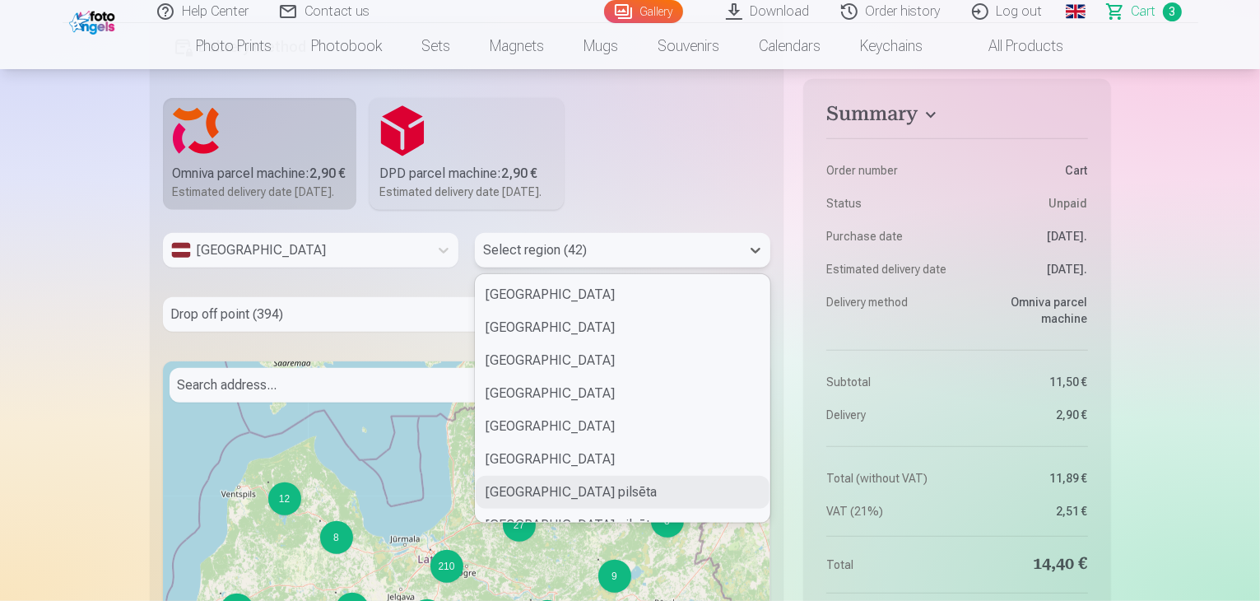
click at [542, 509] on div "[GEOGRAPHIC_DATA] pilsēta" at bounding box center [623, 492] width 294 height 33
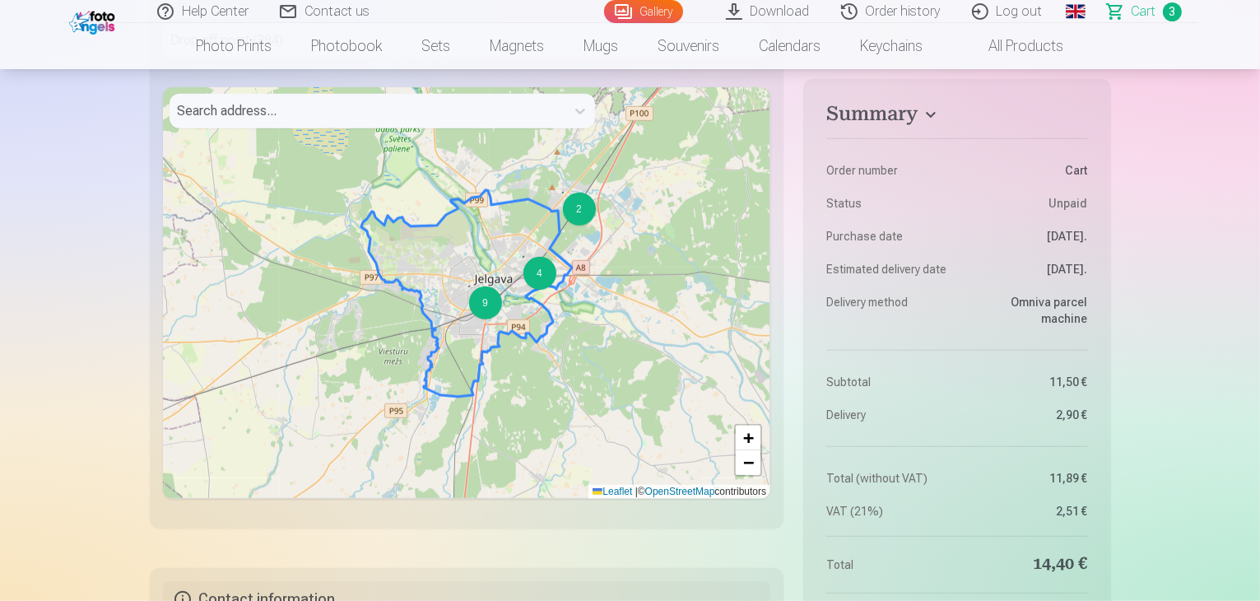
scroll to position [1152, 0]
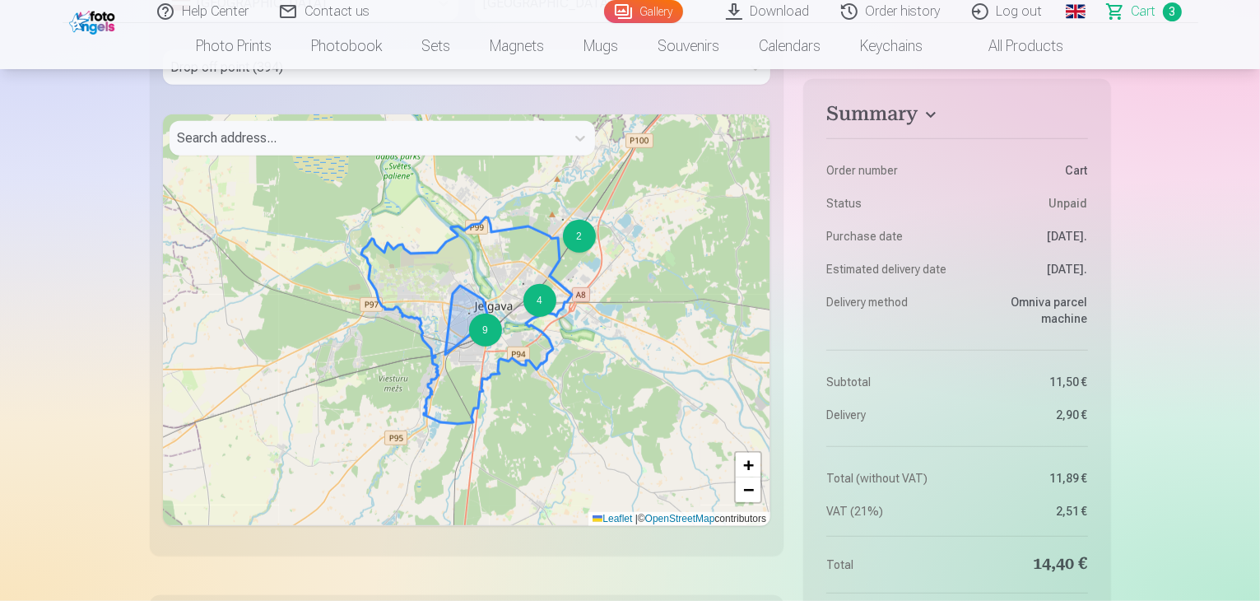
click at [481, 347] on div "9" at bounding box center [485, 330] width 33 height 33
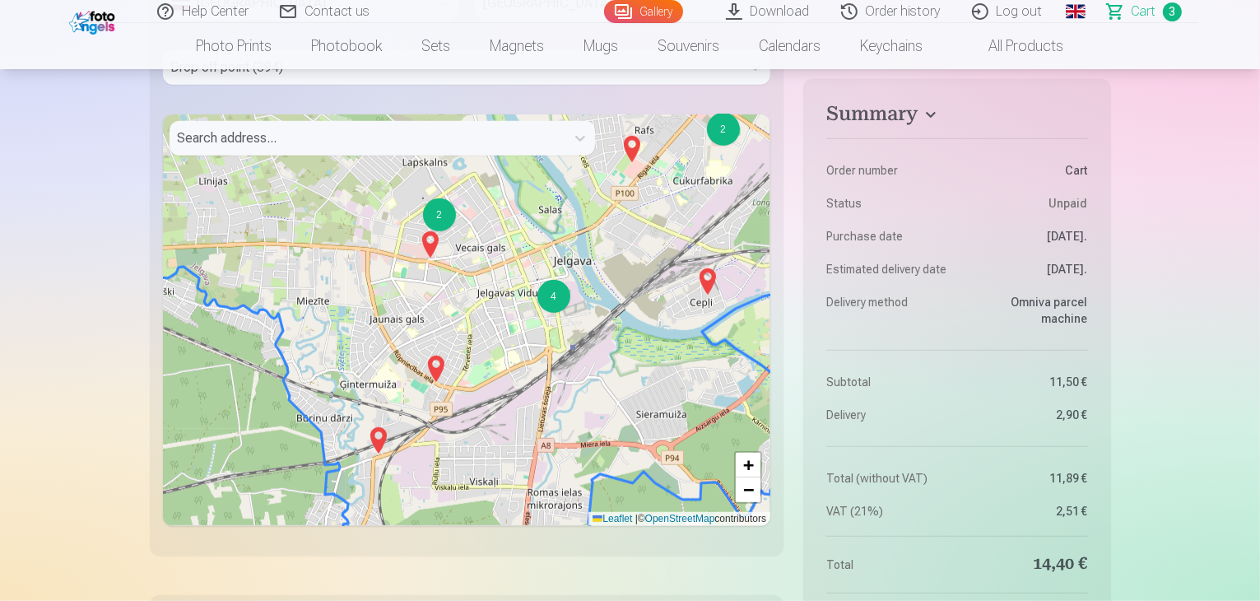
click at [488, 322] on div "2 2 4 2 + − Leaflet | © OpenStreetMap contributors" at bounding box center [467, 320] width 608 height 412
click at [543, 313] on div "4" at bounding box center [554, 296] width 33 height 33
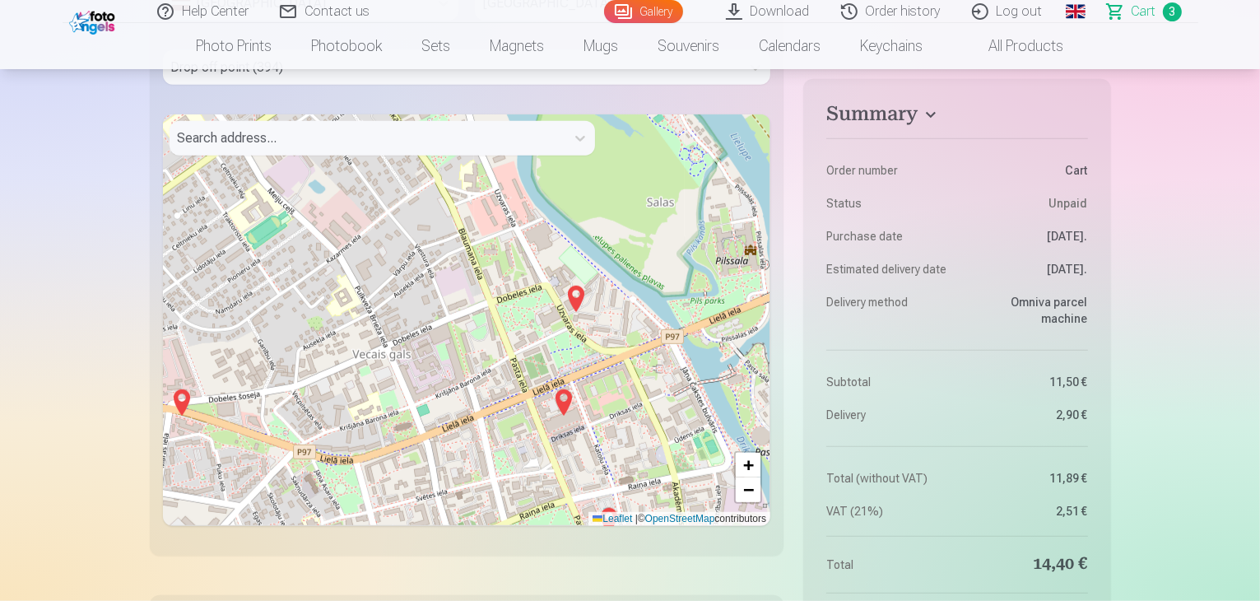
drag, startPoint x: 414, startPoint y: 366, endPoint x: 575, endPoint y: 531, distance: 230.5
click at [582, 526] on div "+ − Leaflet | © OpenStreetMap contributors" at bounding box center [467, 320] width 608 height 412
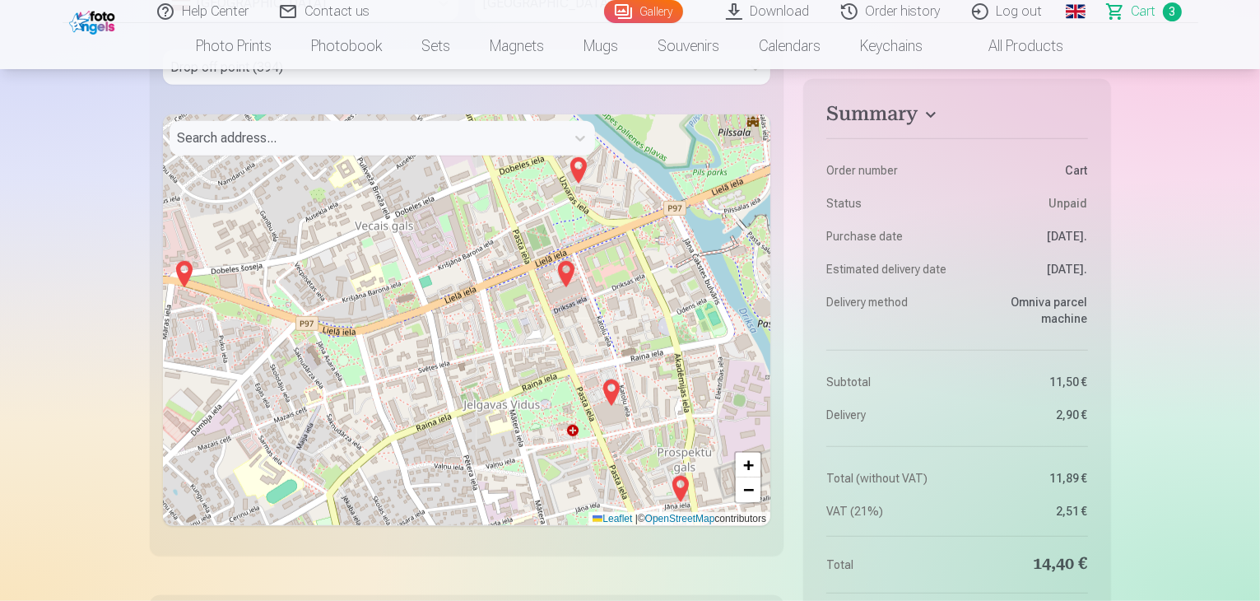
drag, startPoint x: 368, startPoint y: 403, endPoint x: 366, endPoint y: 258, distance: 144.9
click at [348, 251] on div "2 + − Leaflet | © OpenStreetMap contributors" at bounding box center [467, 320] width 608 height 412
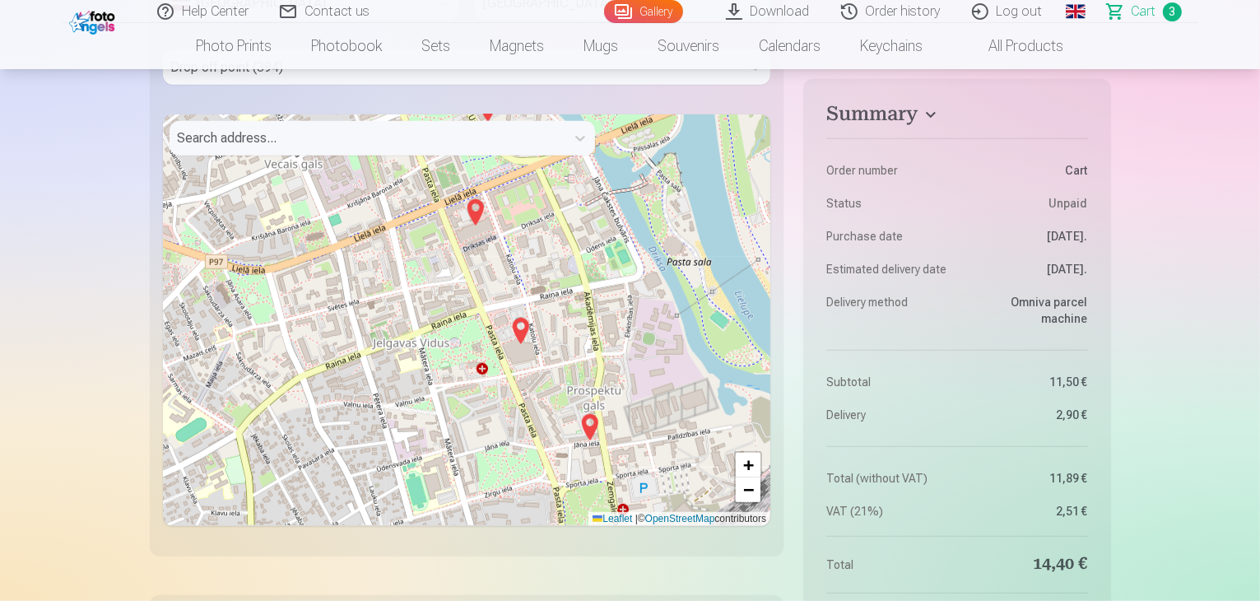
drag, startPoint x: 577, startPoint y: 403, endPoint x: 477, endPoint y: 341, distance: 117.9
click at [477, 341] on div "+ − Leaflet | © OpenStreetMap contributors" at bounding box center [467, 320] width 608 height 412
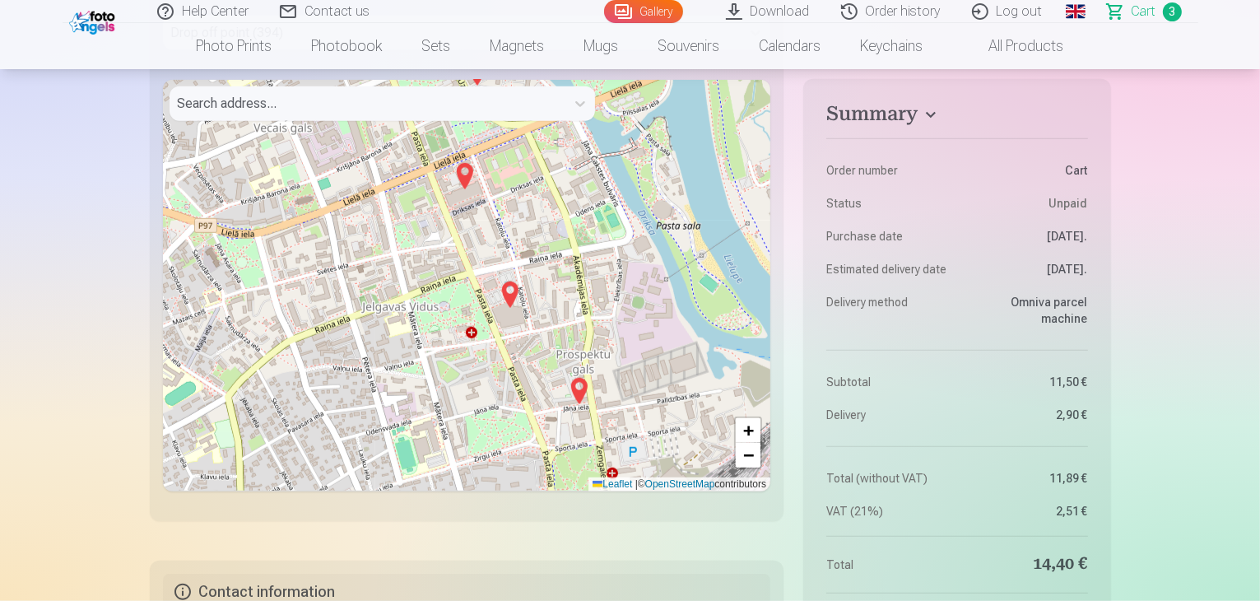
scroll to position [1235, 0]
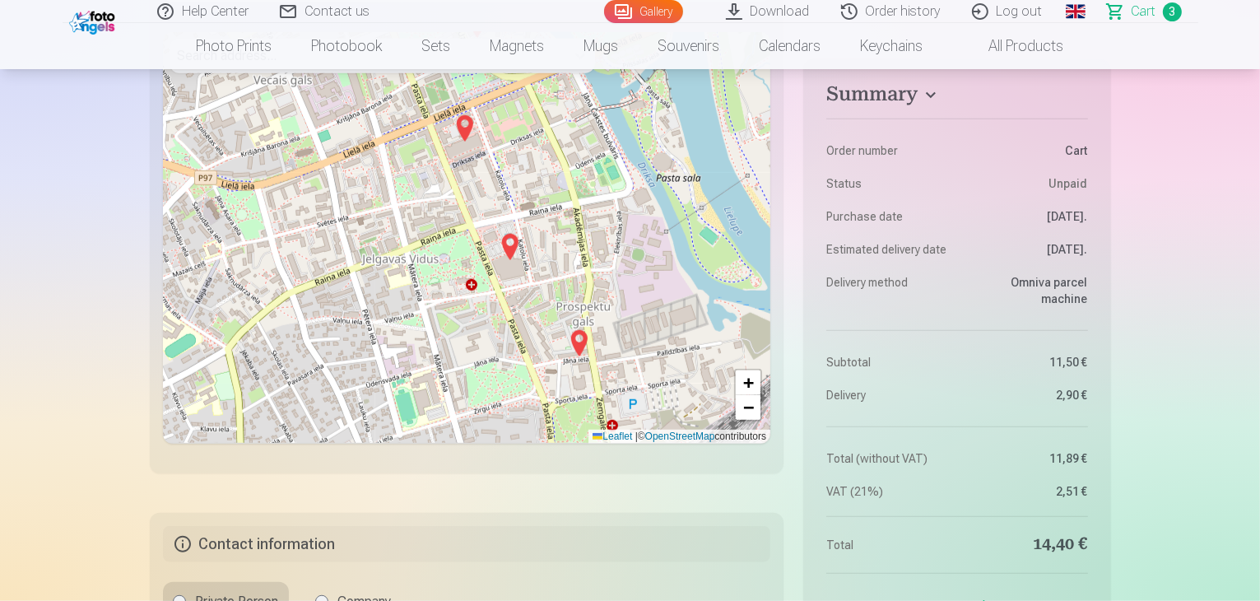
click at [507, 267] on img at bounding box center [509, 247] width 26 height 40
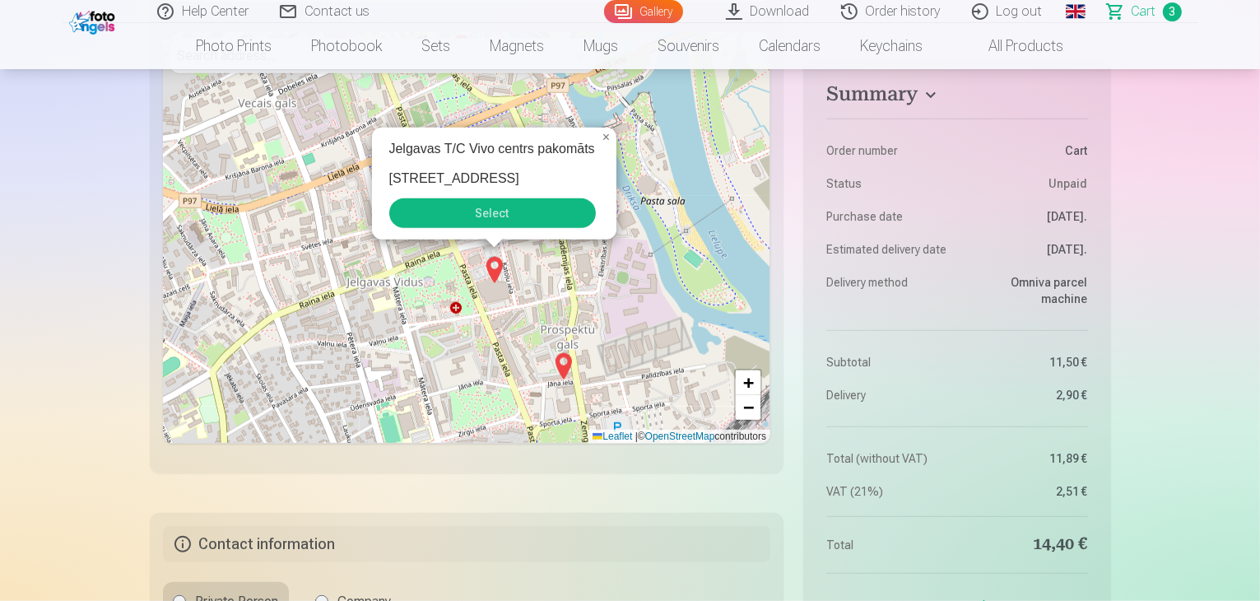
drag, startPoint x: 431, startPoint y: 327, endPoint x: 467, endPoint y: 397, distance: 78.8
click at [467, 397] on div "Jelgavas T/C Vivo centrs pakomāts [STREET_ADDRESS] Select × + − Leaflet | © Ope…" at bounding box center [467, 238] width 608 height 412
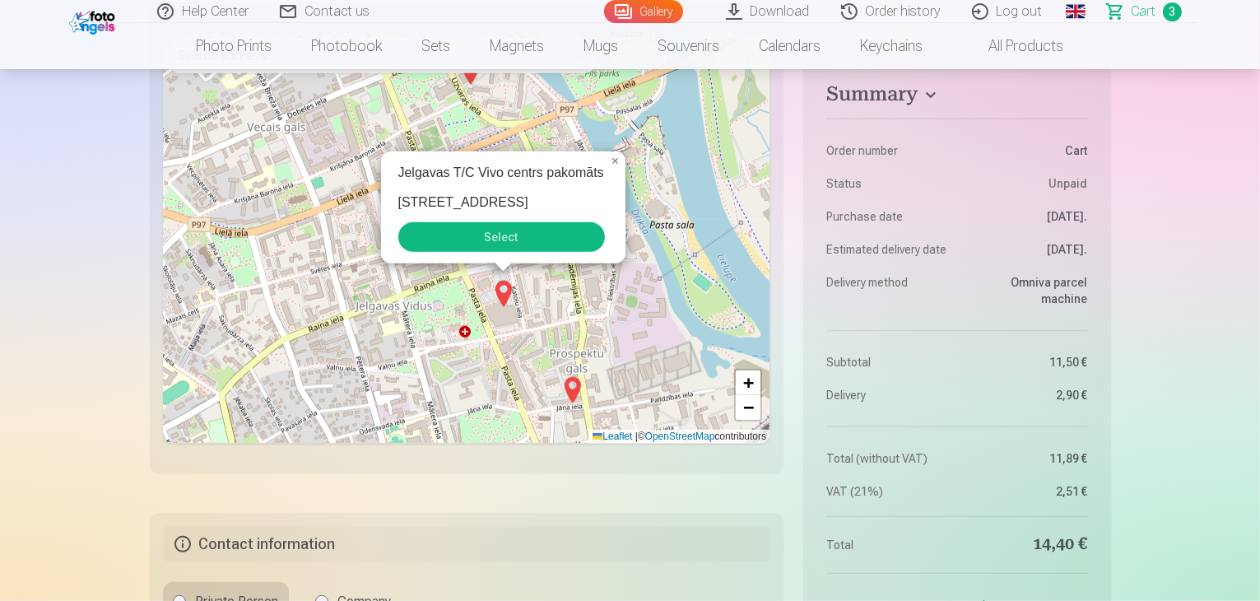
click at [467, 395] on div "Jelgavas T/C Vivo centrs pakomāts [STREET_ADDRESS] Select × + − Leaflet | © Ope…" at bounding box center [467, 238] width 608 height 412
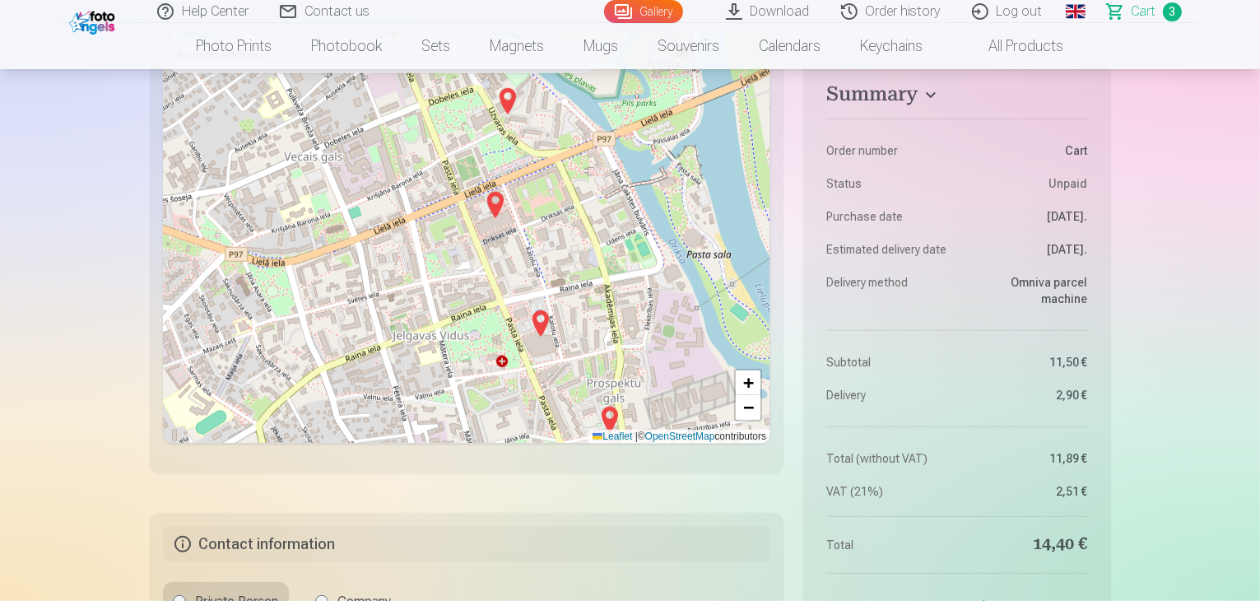
drag, startPoint x: 412, startPoint y: 357, endPoint x: 440, endPoint y: 299, distance: 64.5
click at [443, 358] on div "+ − Leaflet | © OpenStreetMap contributors" at bounding box center [467, 238] width 608 height 412
click at [498, 221] on img at bounding box center [495, 202] width 26 height 40
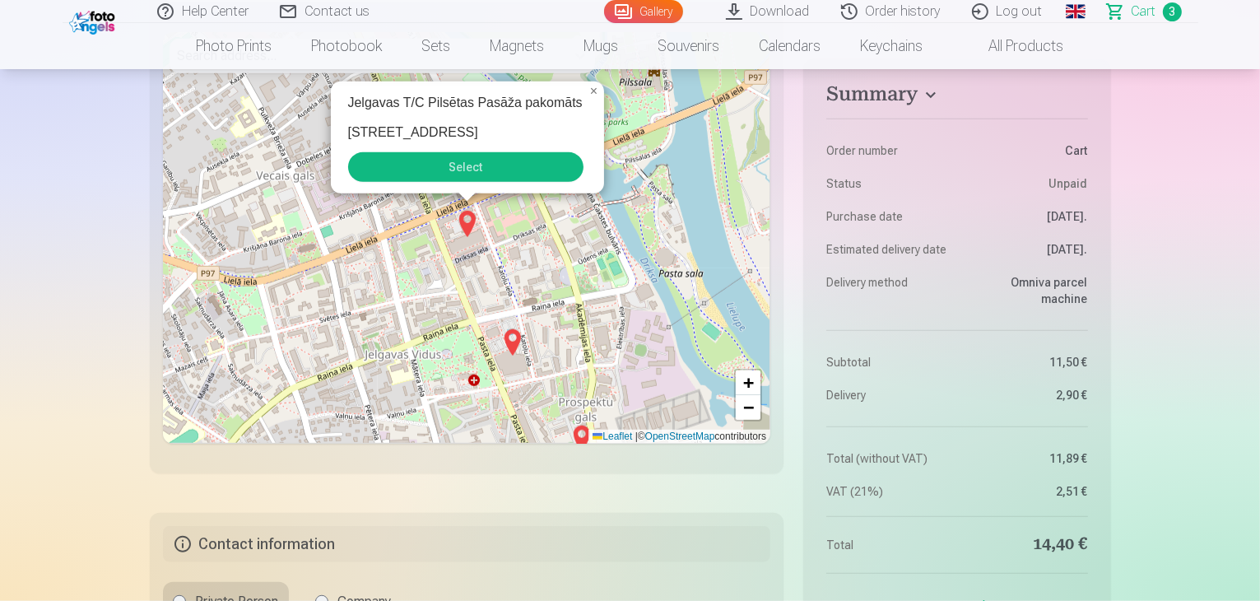
click at [509, 329] on div "2 Jelgavas T/C Pilsētas Pasāža pakomāts [STREET_ADDRESS] Select × + − Leaflet |…" at bounding box center [467, 238] width 608 height 412
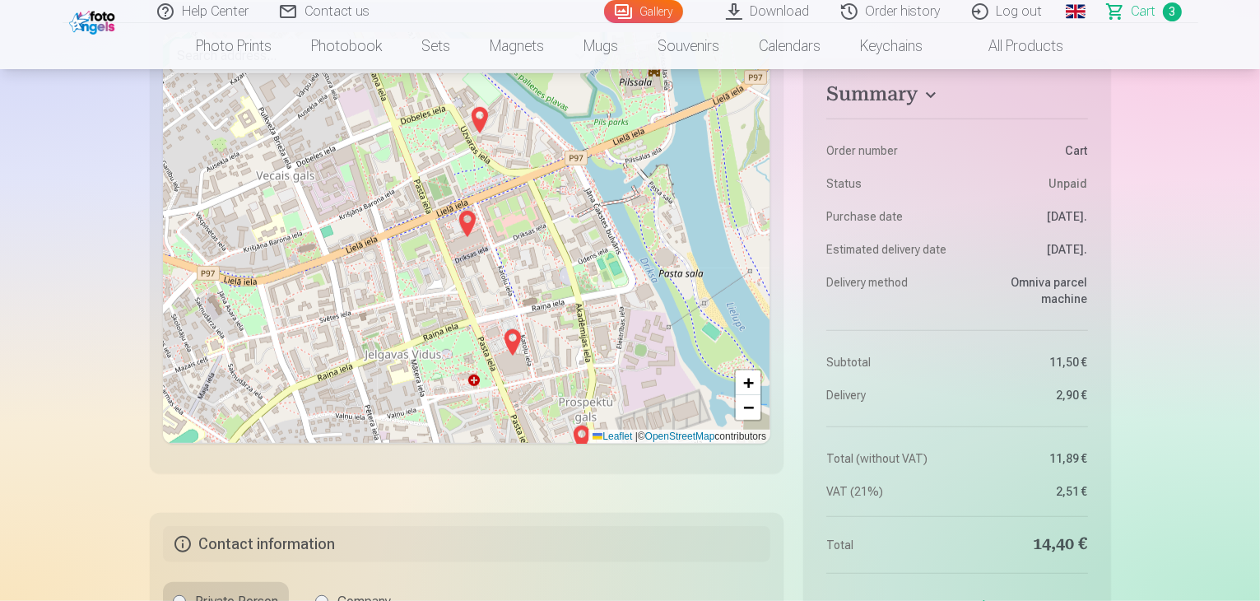
click at [512, 362] on img at bounding box center [513, 343] width 26 height 40
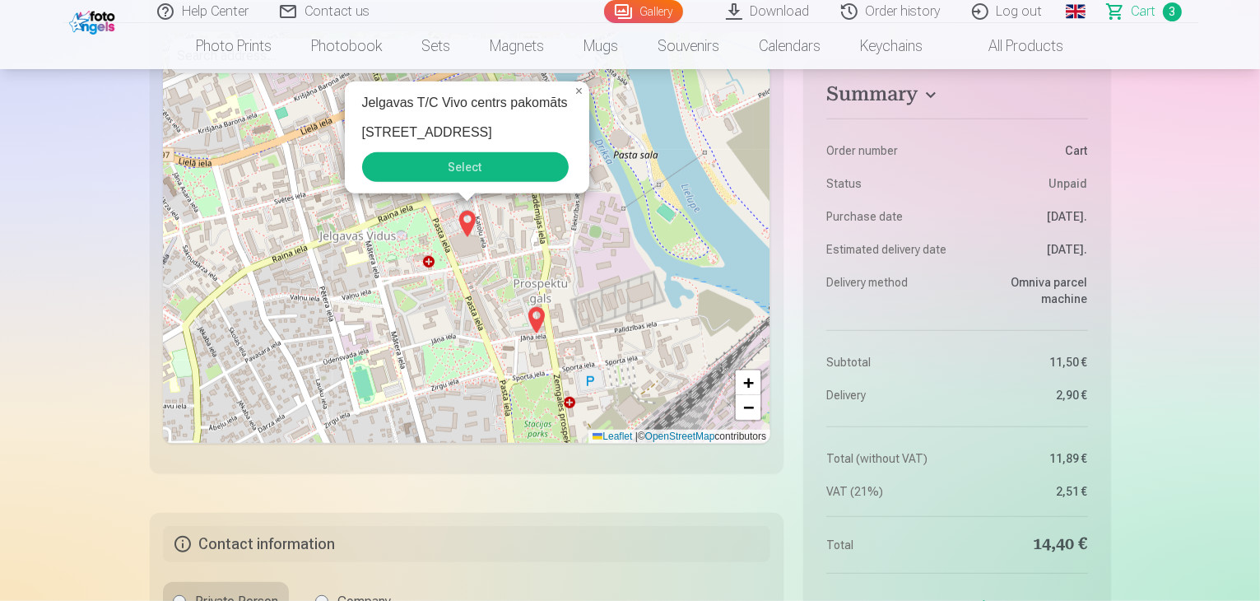
click at [490, 182] on button "Select" at bounding box center [465, 167] width 207 height 30
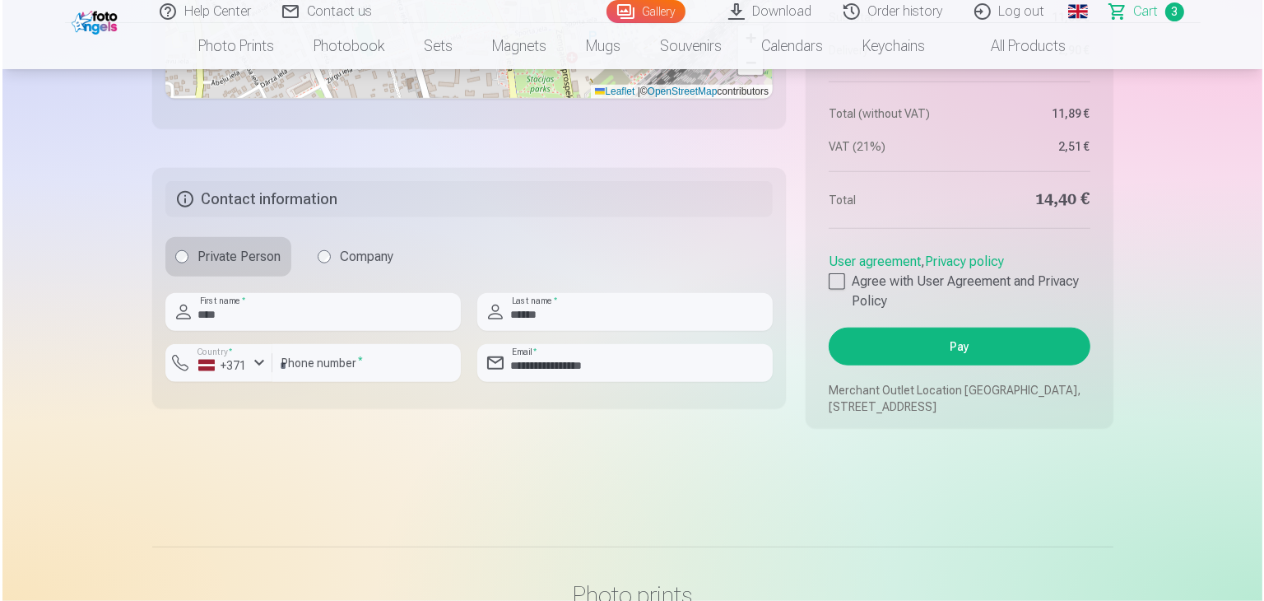
scroll to position [1564, 0]
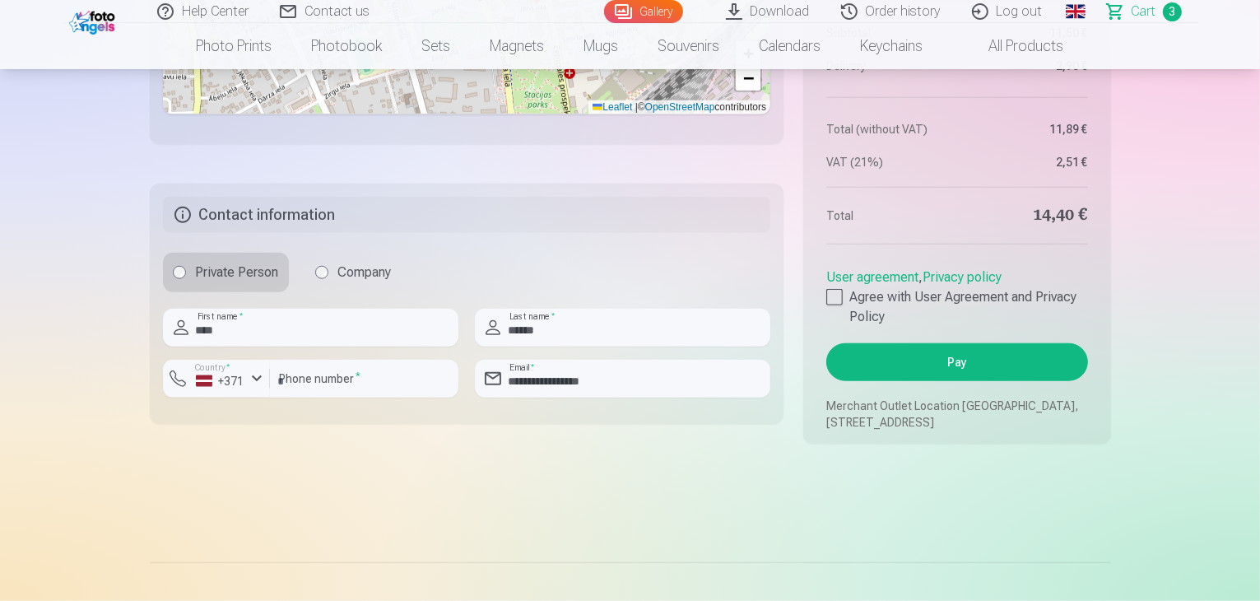
drag, startPoint x: 1031, startPoint y: 245, endPoint x: 1124, endPoint y: 249, distance: 93.9
click at [1109, 266] on aside "Summary Order number Сart Status Unpaid Purchase date [DATE]. Estimated deliver…" at bounding box center [956, 54] width 307 height 780
click at [1013, 381] on button "Pay" at bounding box center [956, 362] width 261 height 38
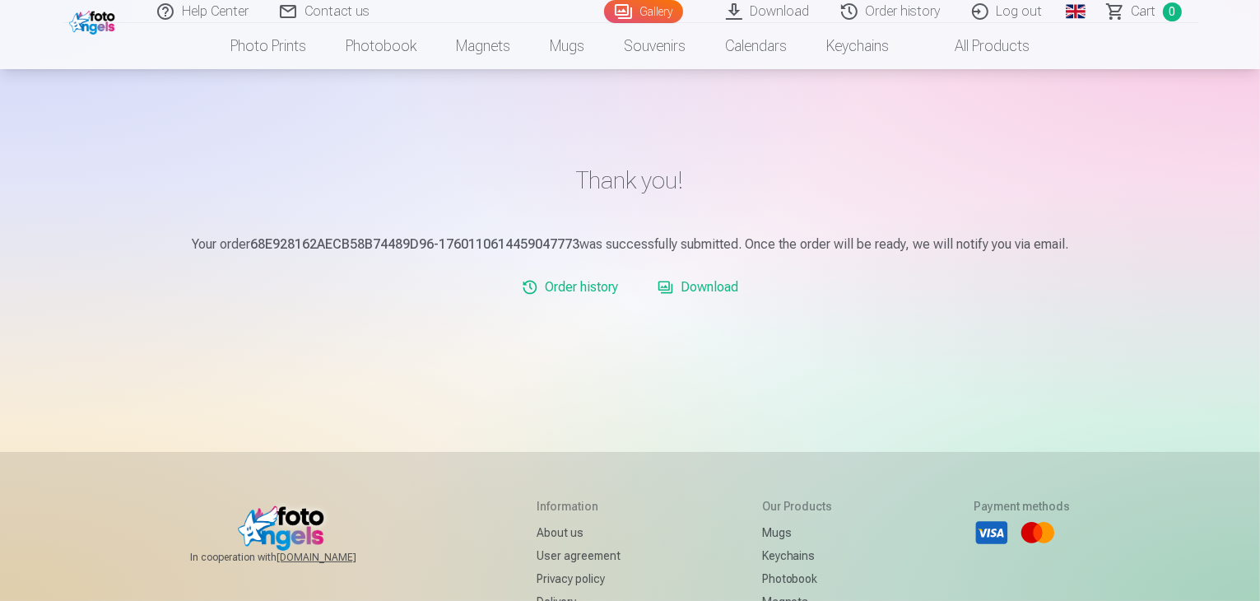
scroll to position [82, 0]
